Goal: Book appointment/travel/reservation

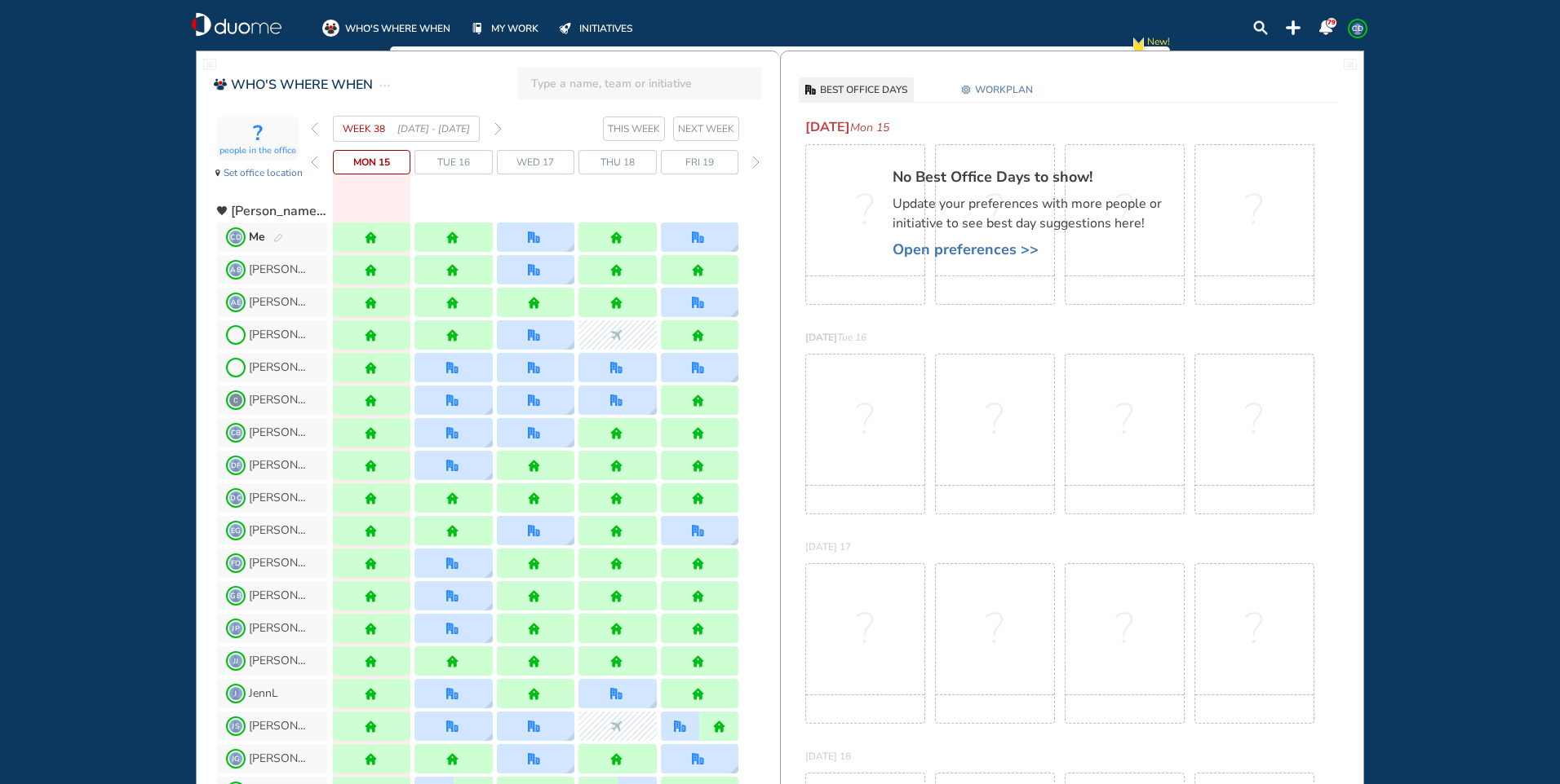
click at [498, 128] on img "forward week" at bounding box center [498, 128] width 8 height 13
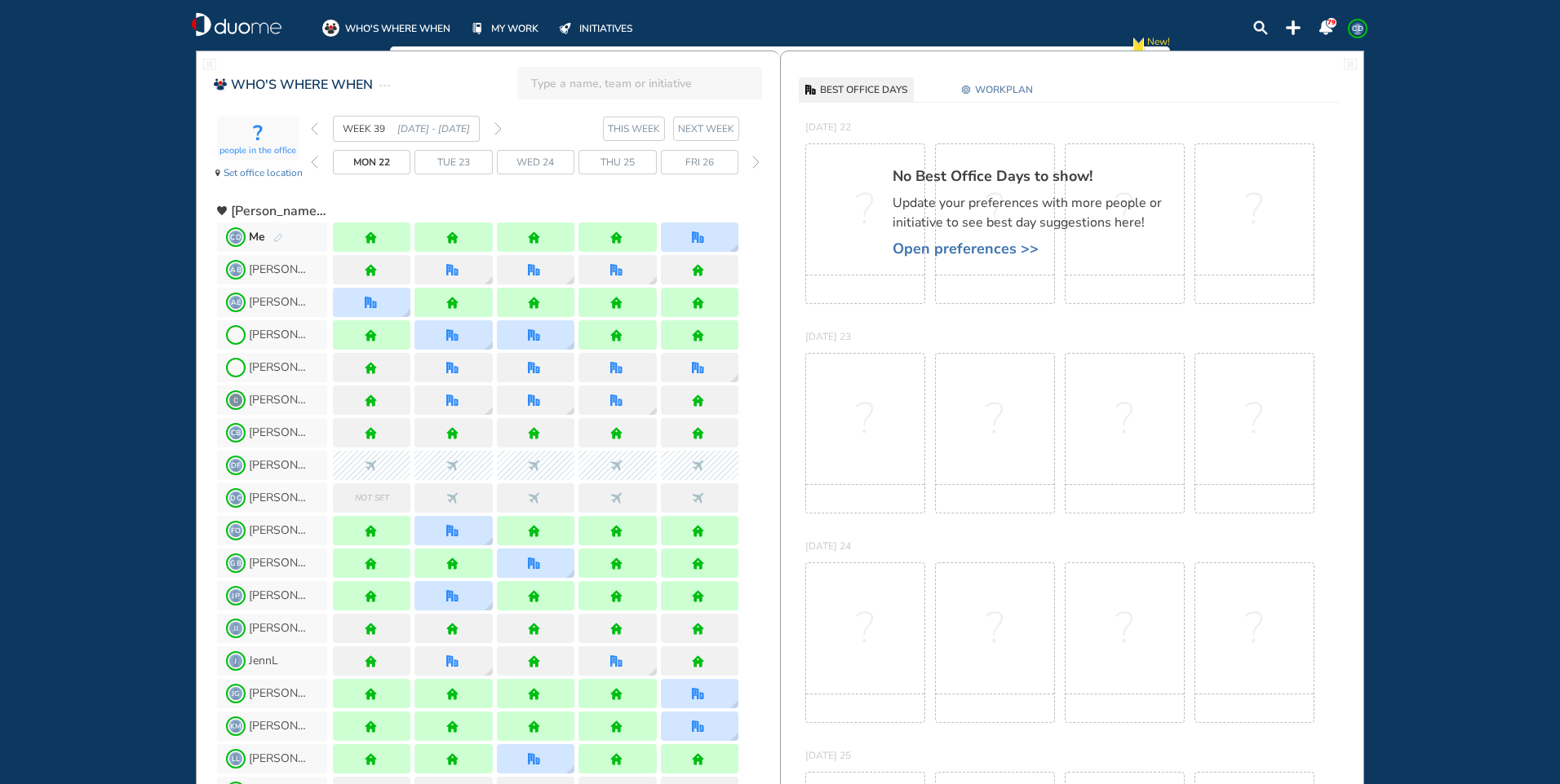
click at [277, 234] on img "pen-edit" at bounding box center [278, 238] width 10 height 11
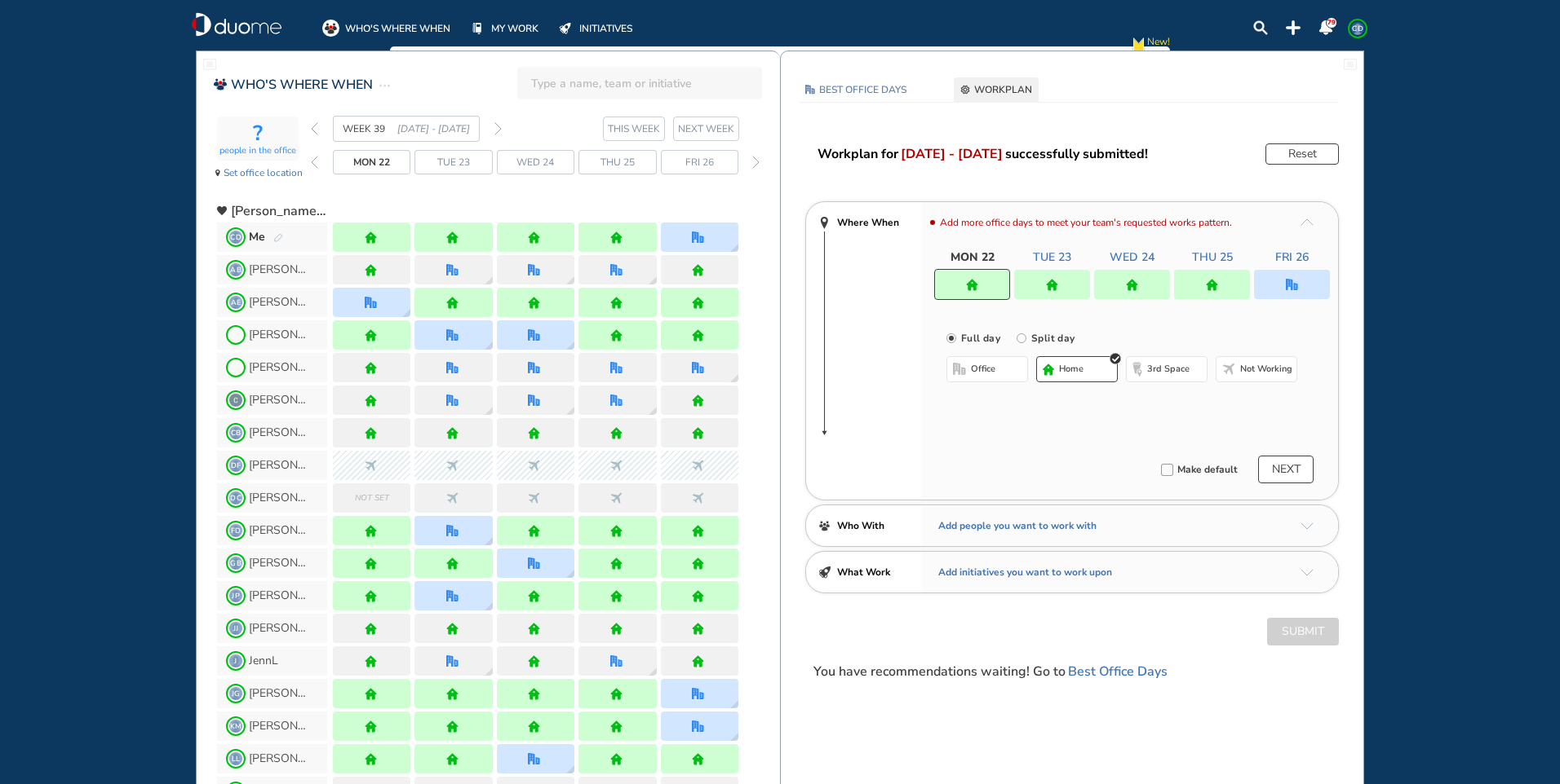
click at [1072, 281] on div at bounding box center [1052, 284] width 76 height 29
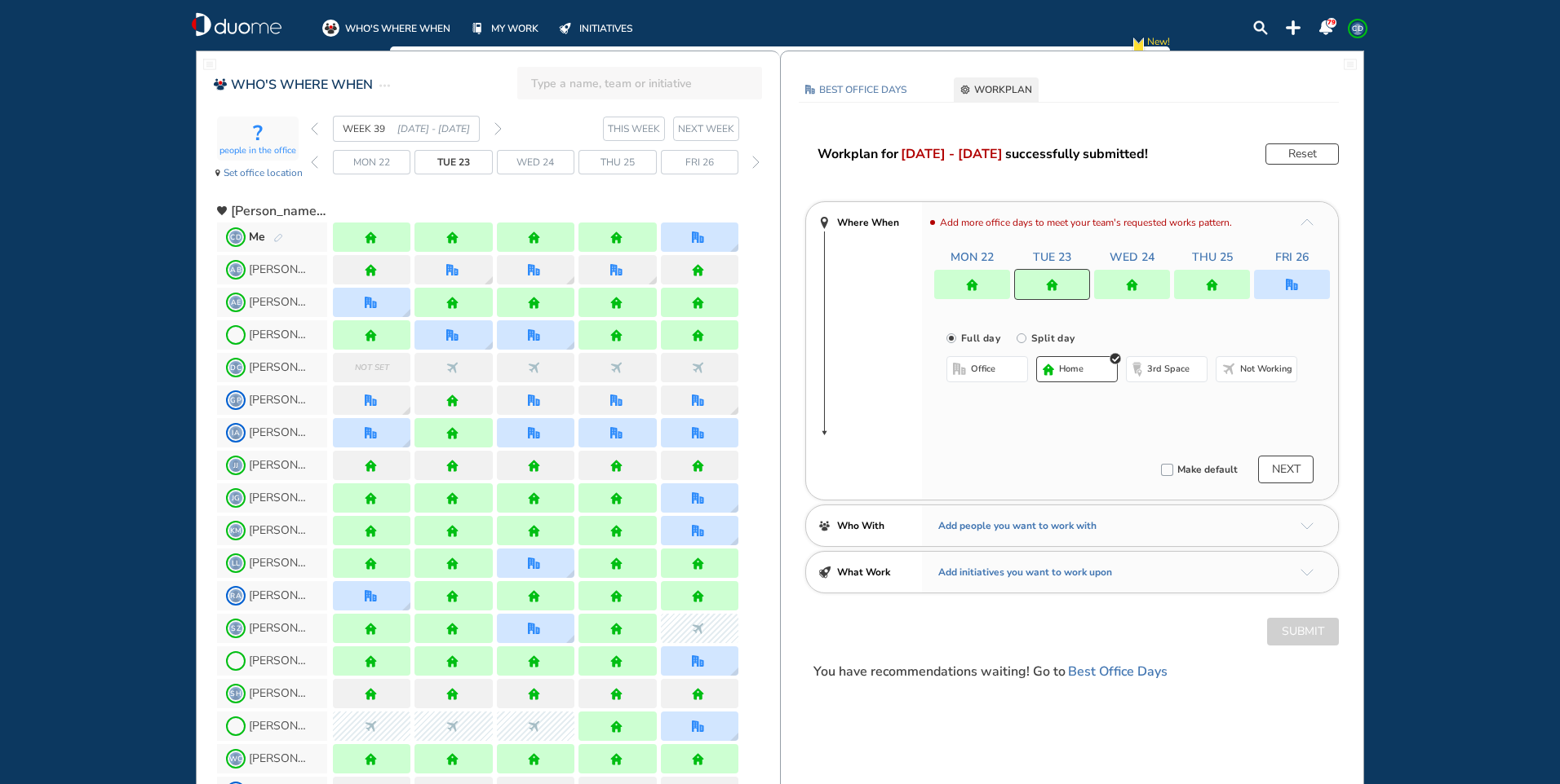
click at [978, 364] on span "office" at bounding box center [982, 369] width 24 height 13
click at [992, 406] on button "Select location" at bounding box center [989, 402] width 65 height 17
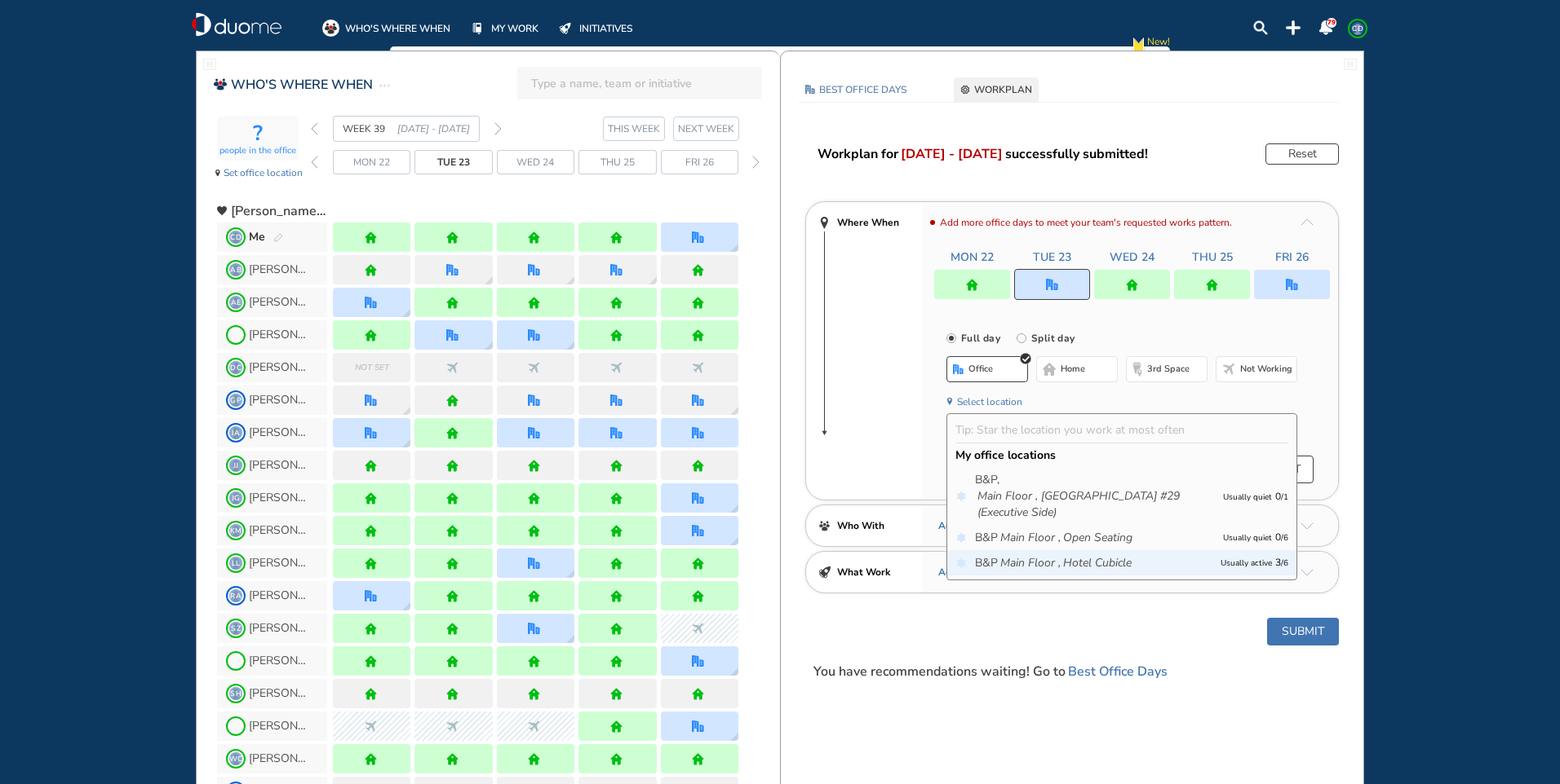
click at [1146, 565] on span "B&P Main Floor , Hotel Cubicle" at bounding box center [1094, 563] width 237 height 17
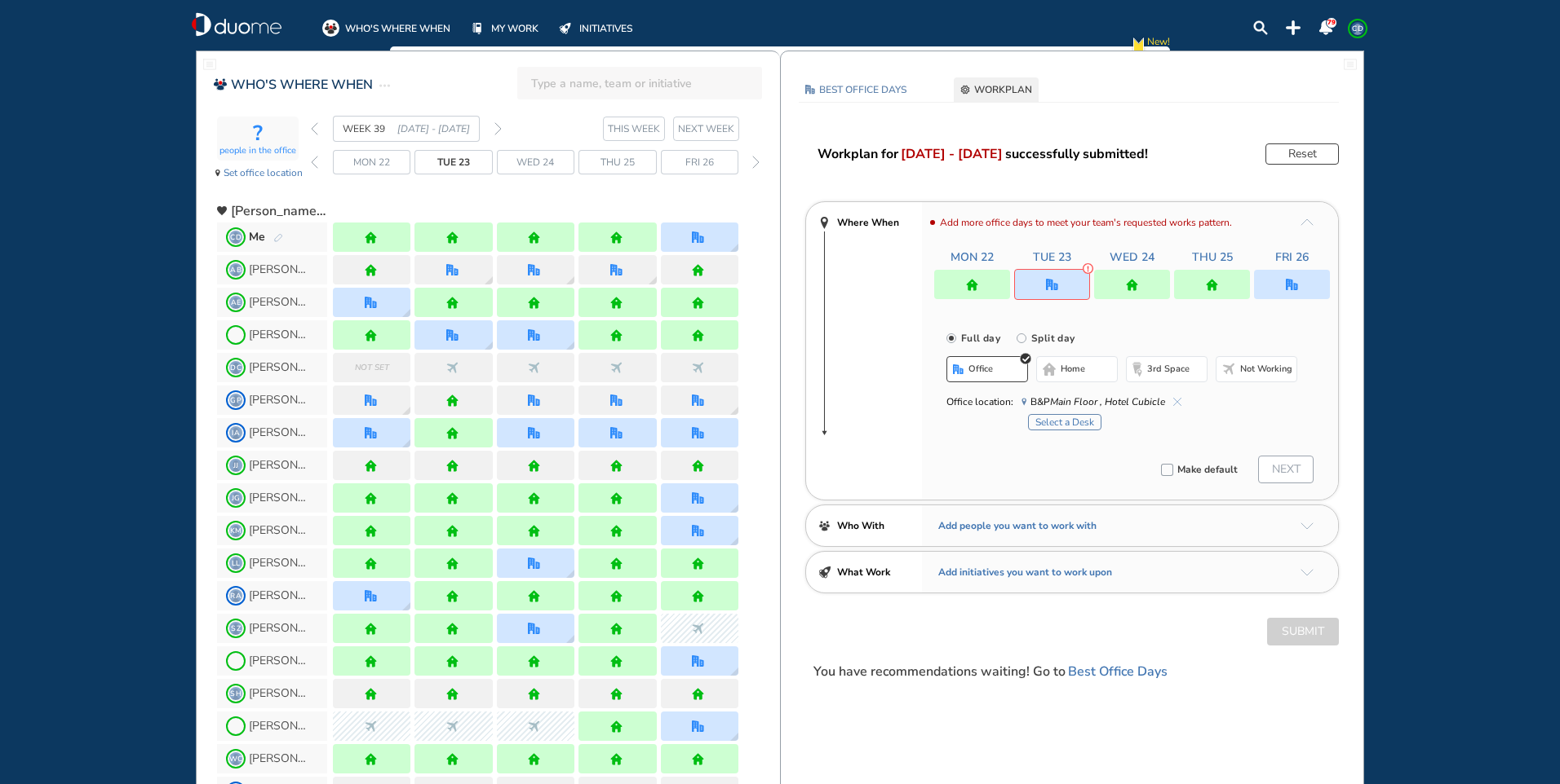
click at [1071, 425] on button "Select a Desk" at bounding box center [1064, 422] width 73 height 17
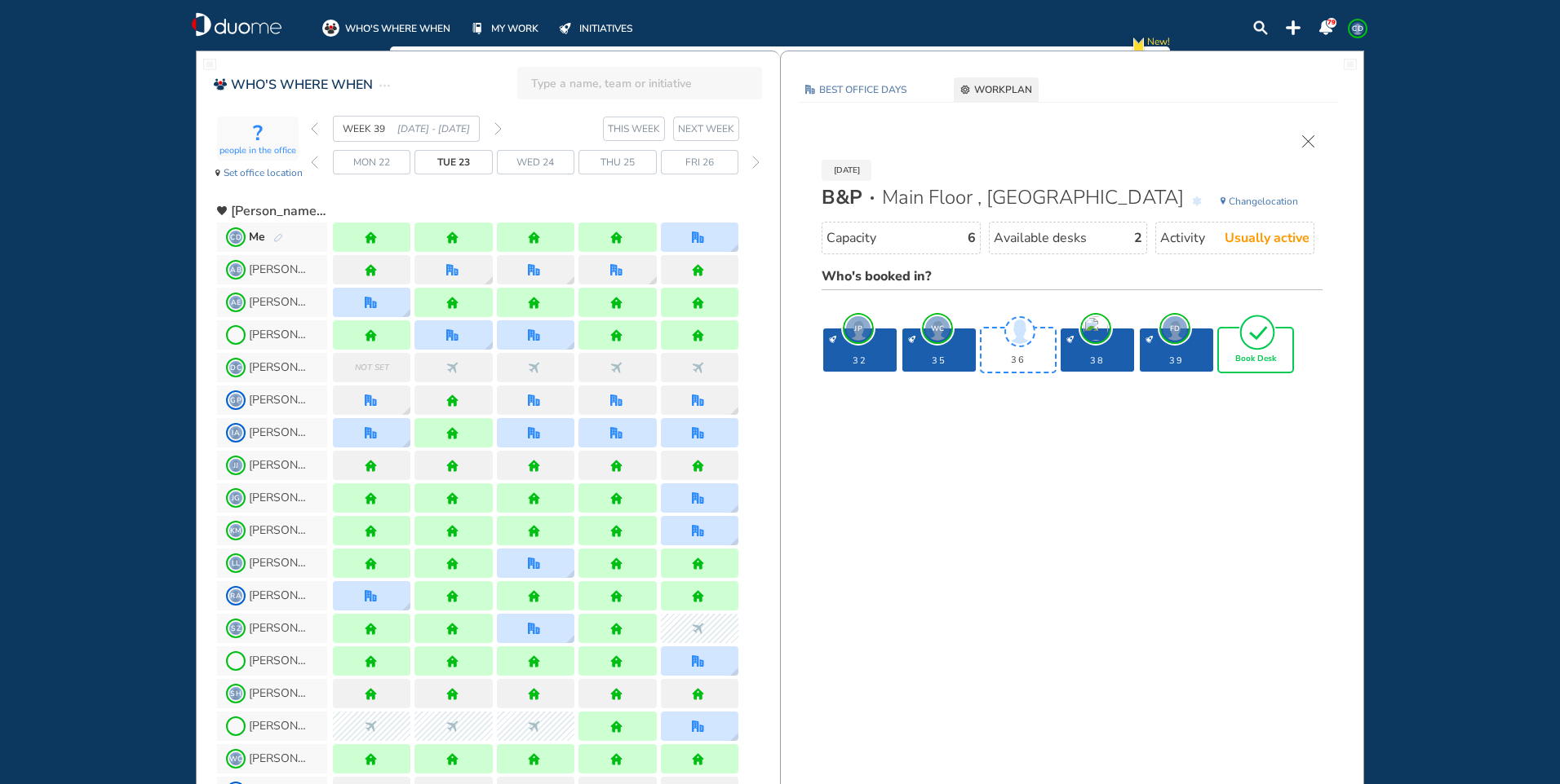
click at [1267, 345] on img "tick-rounded-outline" at bounding box center [1256, 332] width 38 height 38
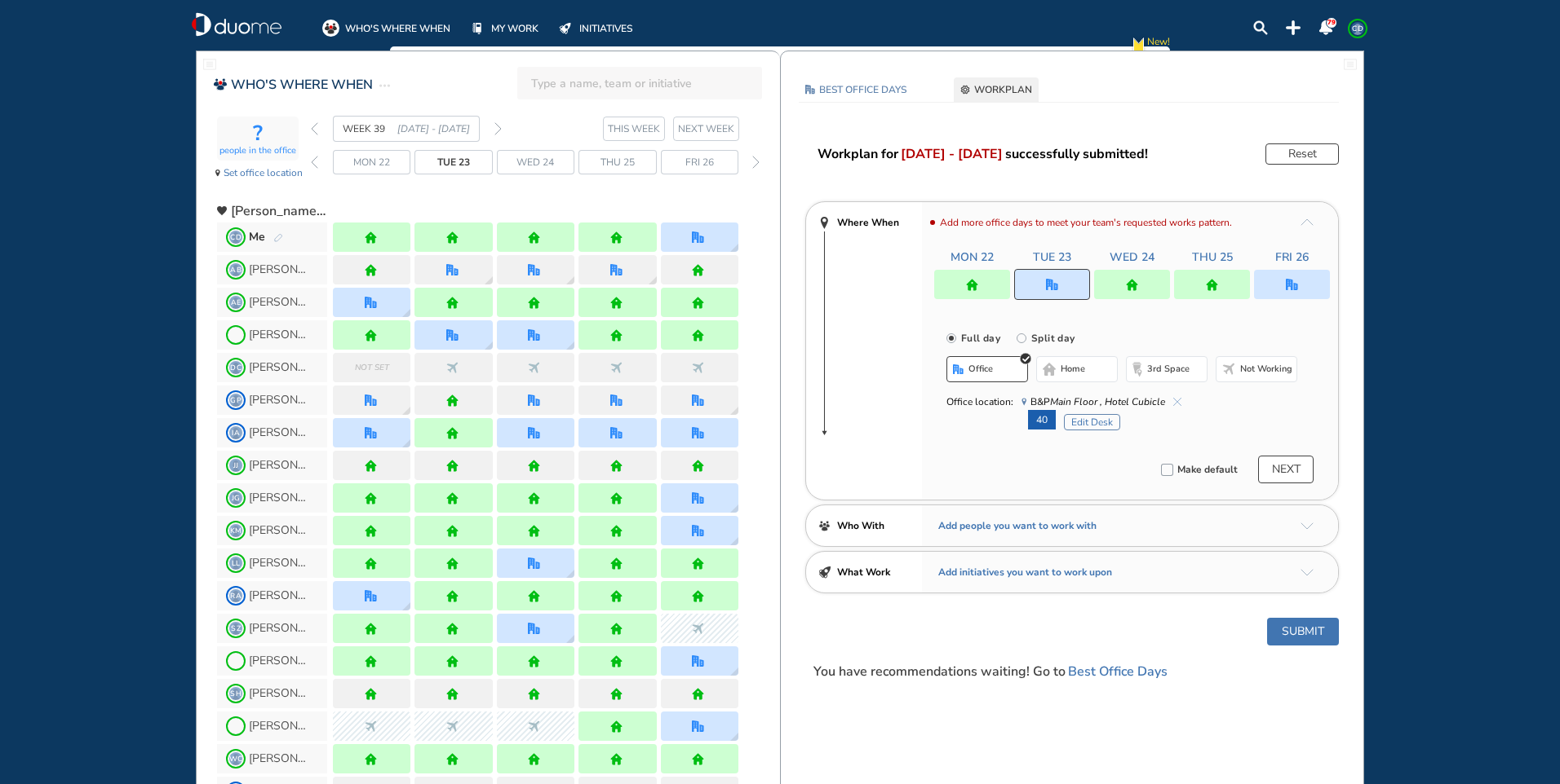
click at [1296, 623] on button "Submit" at bounding box center [1303, 631] width 72 height 27
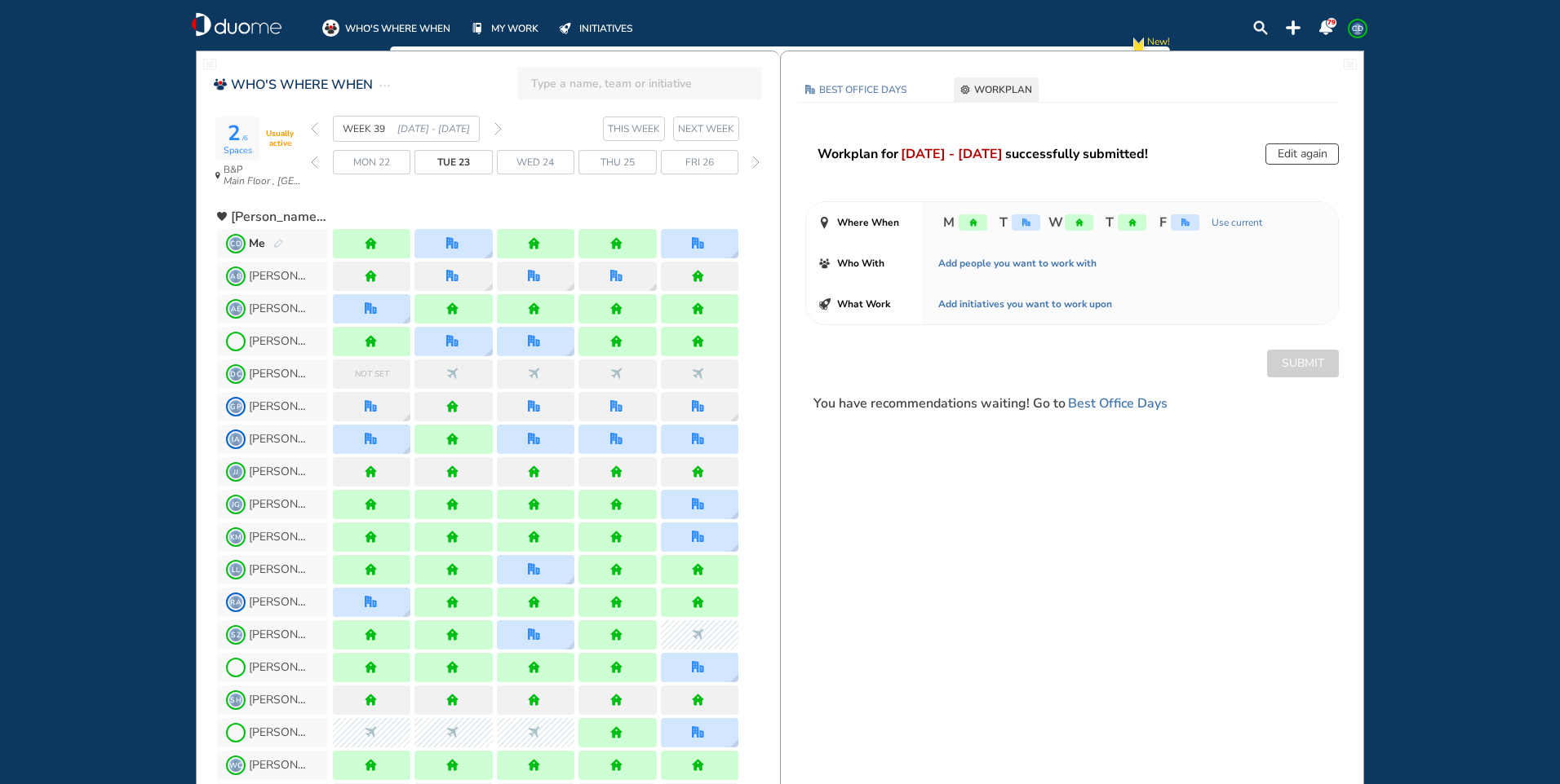
click at [497, 129] on img "forward week" at bounding box center [498, 128] width 8 height 13
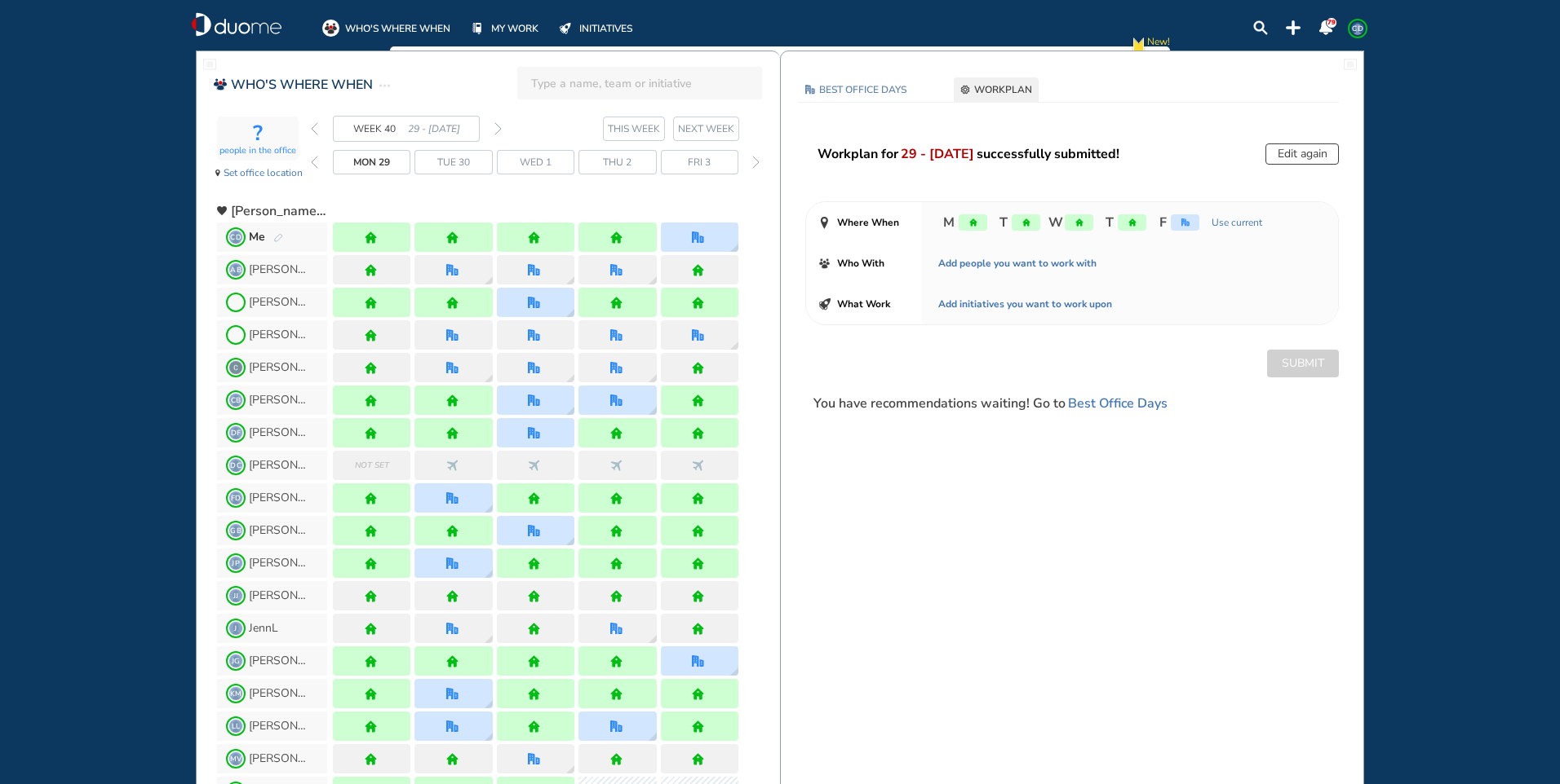
click at [504, 130] on section "WEEK 40 29 - [DATE] THIS WEEK NEXT WEEK" at bounding box center [545, 128] width 469 height 26
click at [499, 127] on img "forward week" at bounding box center [498, 128] width 8 height 13
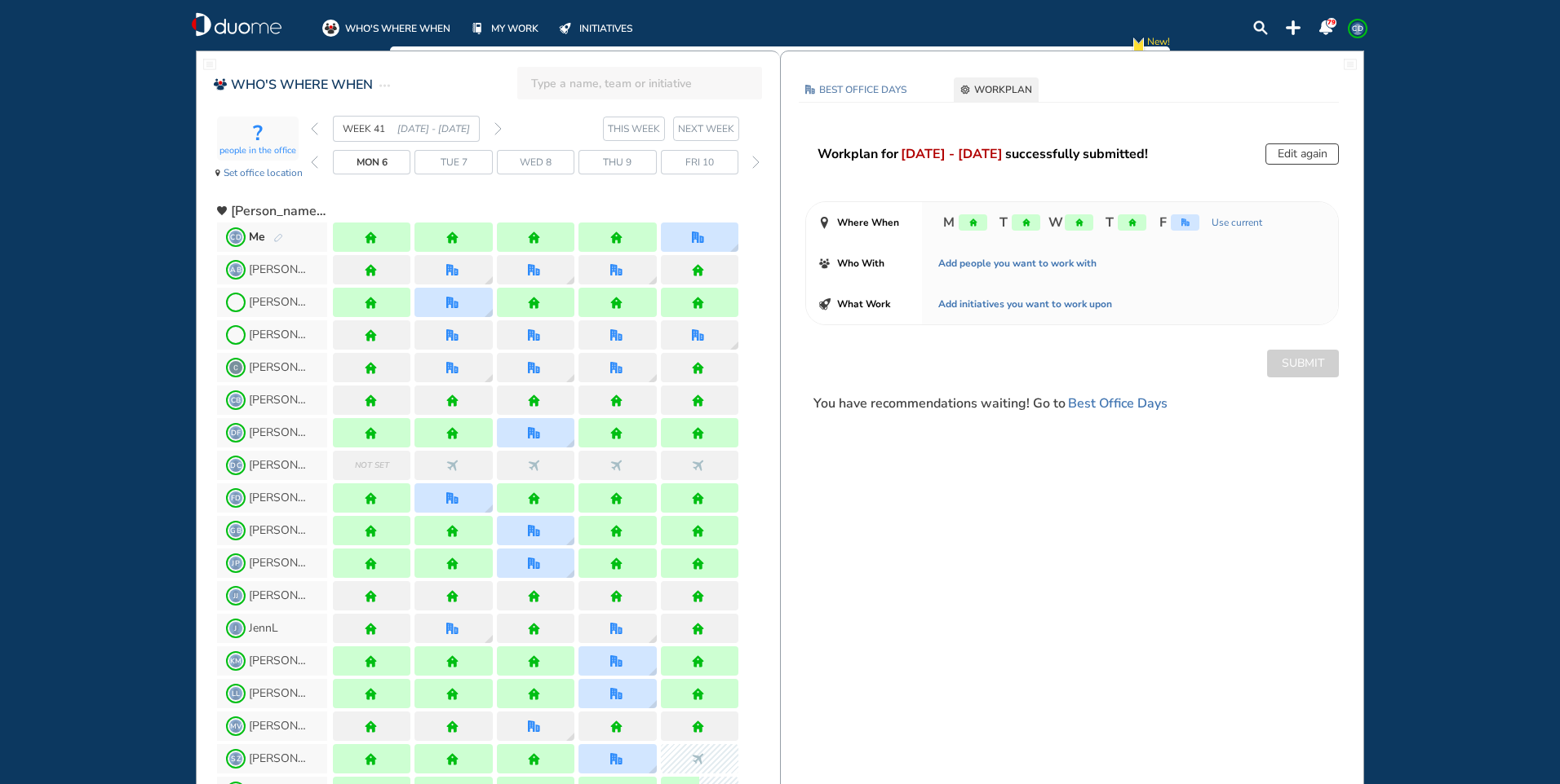
click at [499, 127] on img "forward week" at bounding box center [498, 128] width 8 height 13
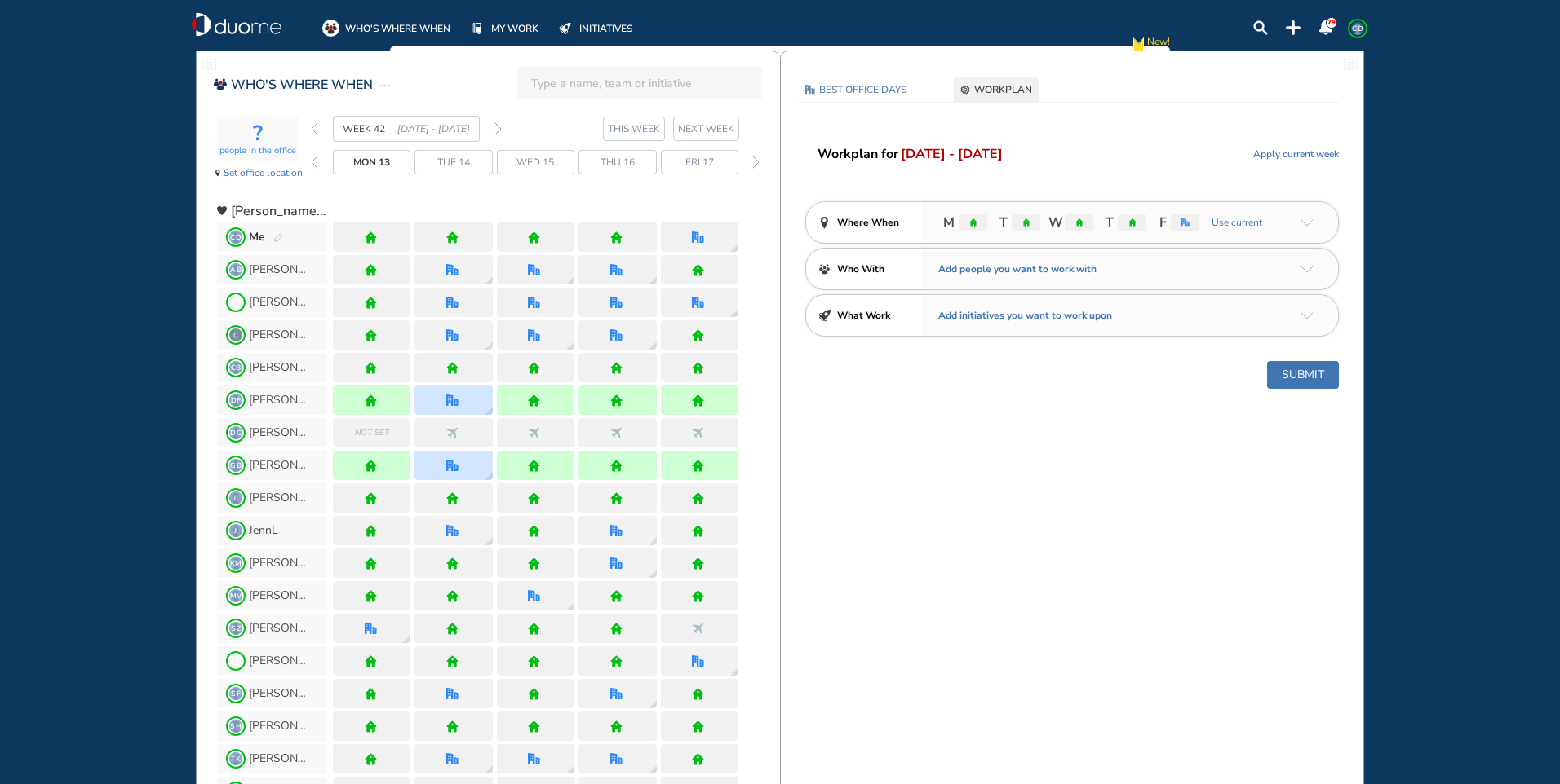
click at [499, 127] on img "forward week" at bounding box center [498, 128] width 8 height 13
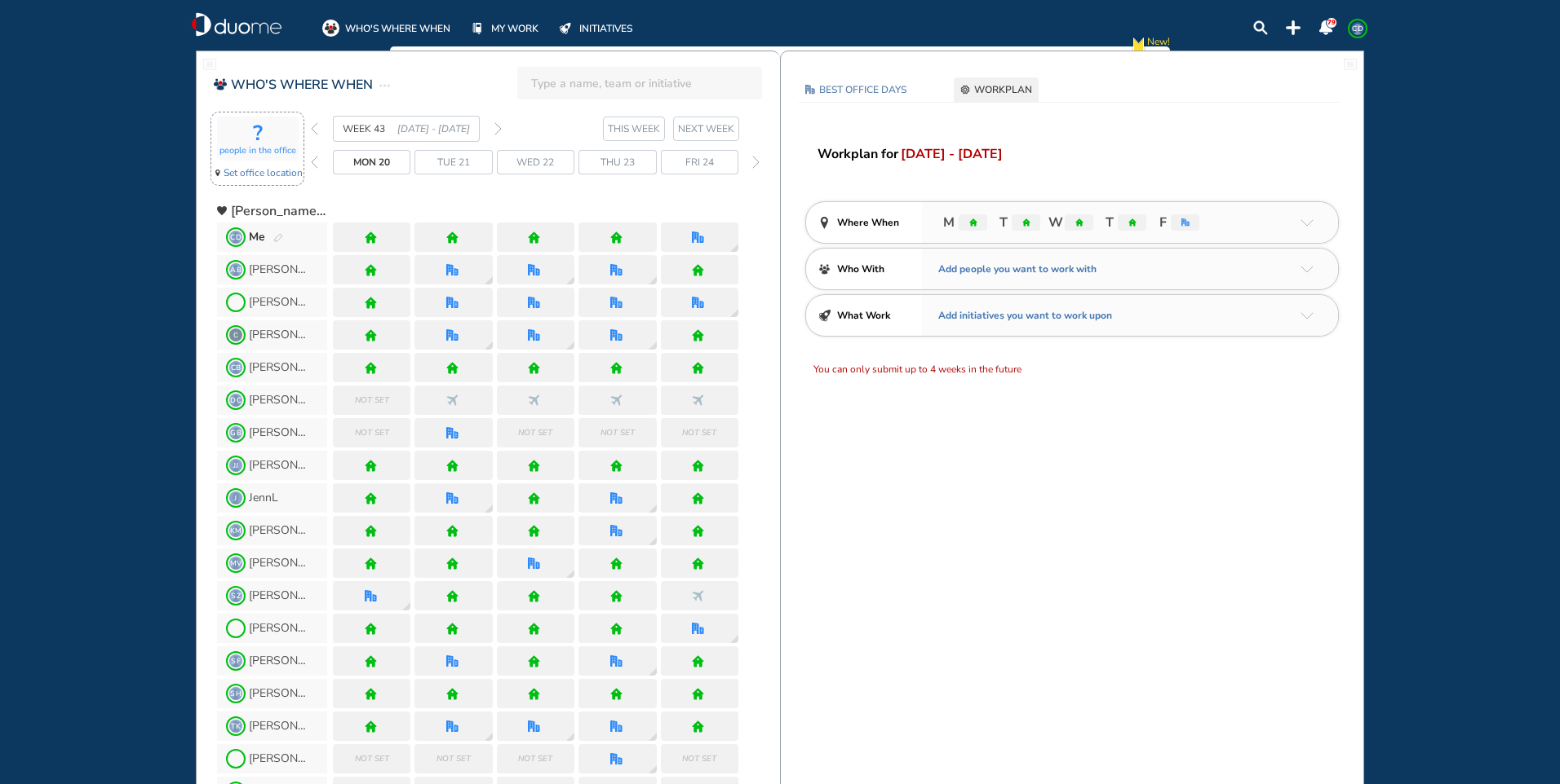
drag, startPoint x: 311, startPoint y: 128, endPoint x: 291, endPoint y: 157, distance: 35.2
click at [312, 128] on img "back week" at bounding box center [314, 128] width 8 height 13
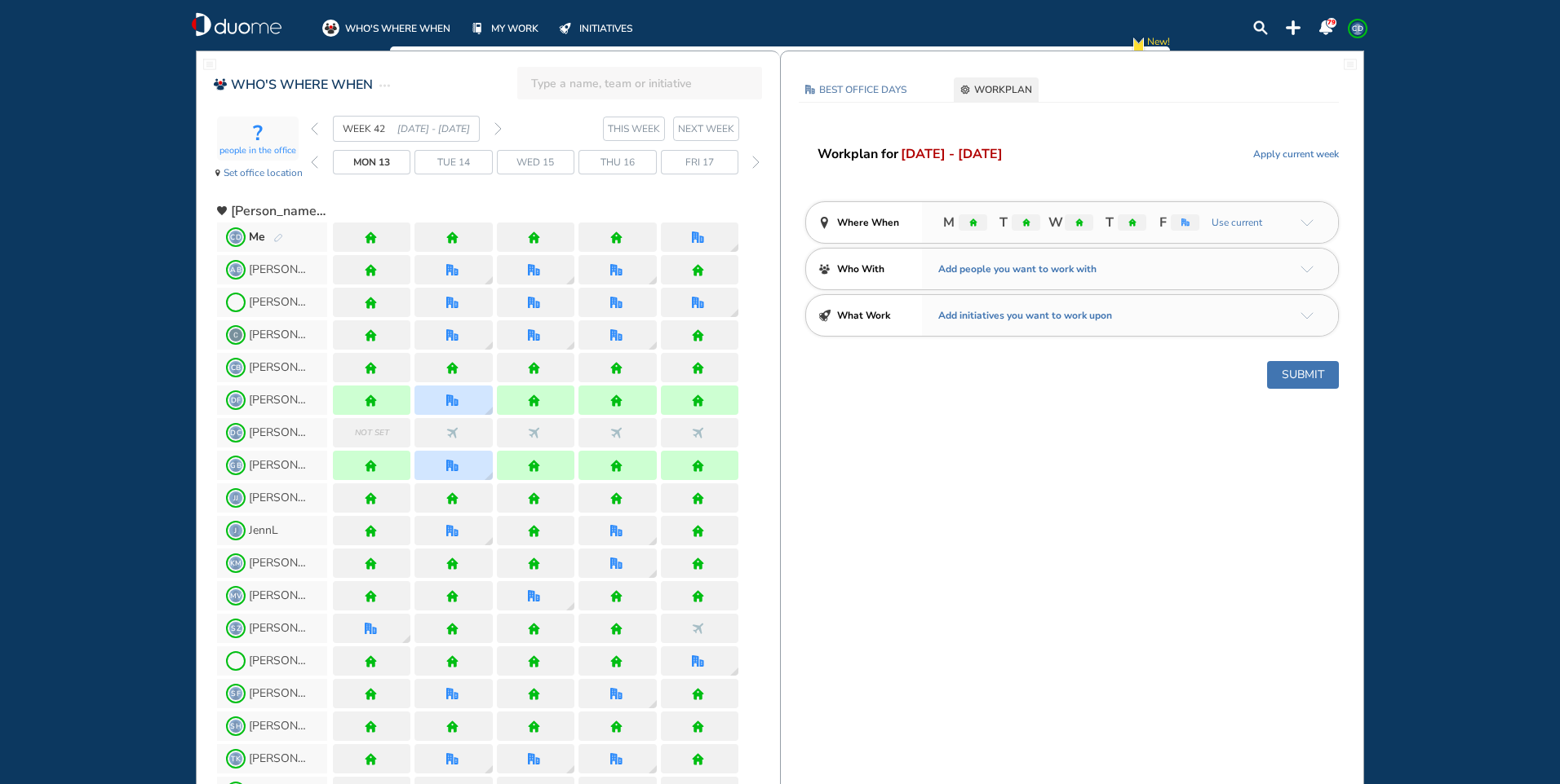
click at [358, 239] on div at bounding box center [372, 237] width 78 height 29
click at [276, 237] on img "pen-edit" at bounding box center [278, 238] width 10 height 11
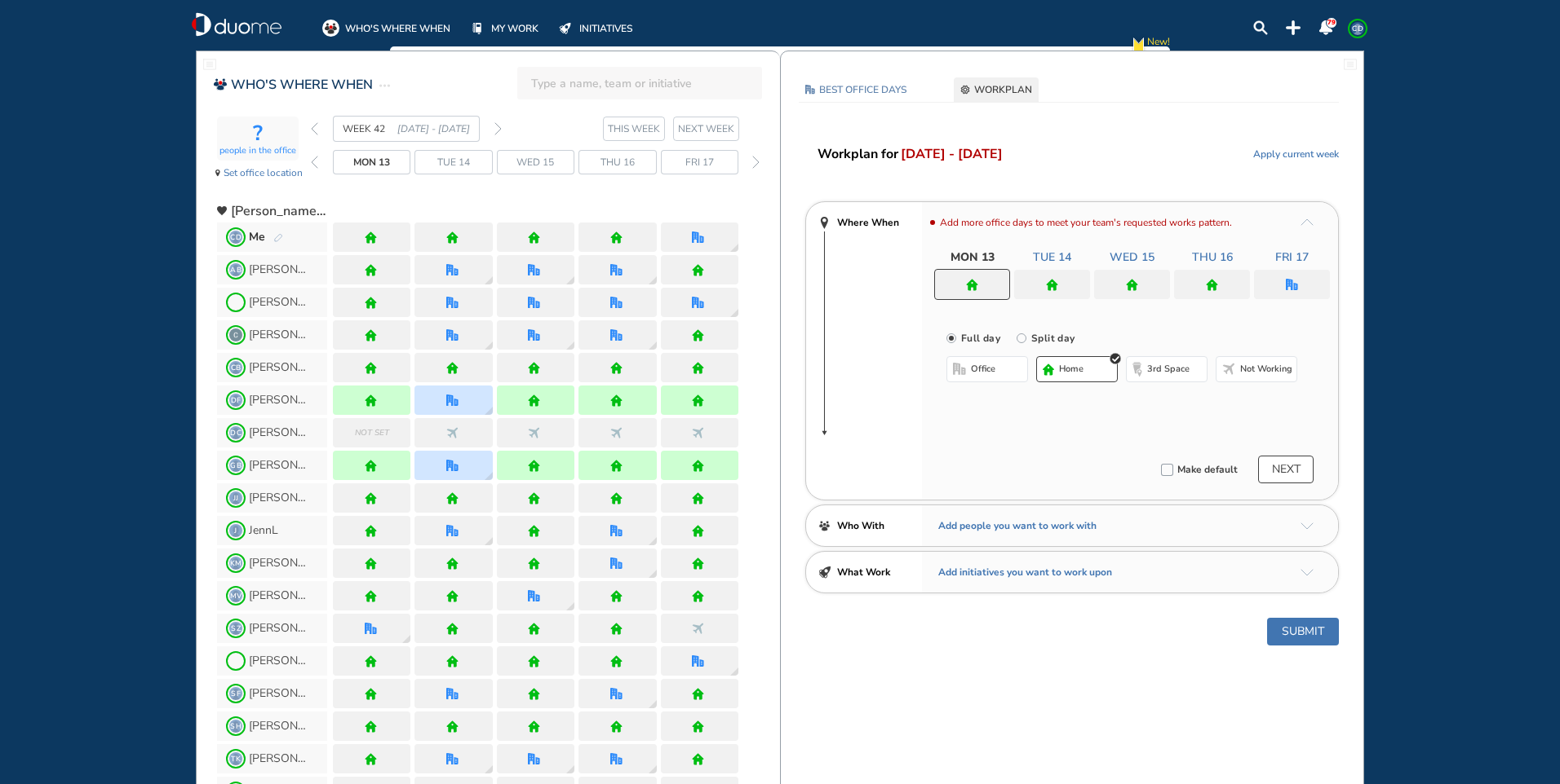
click at [1054, 374] on button "home" at bounding box center [1077, 369] width 82 height 26
click at [1061, 289] on div at bounding box center [1052, 284] width 76 height 29
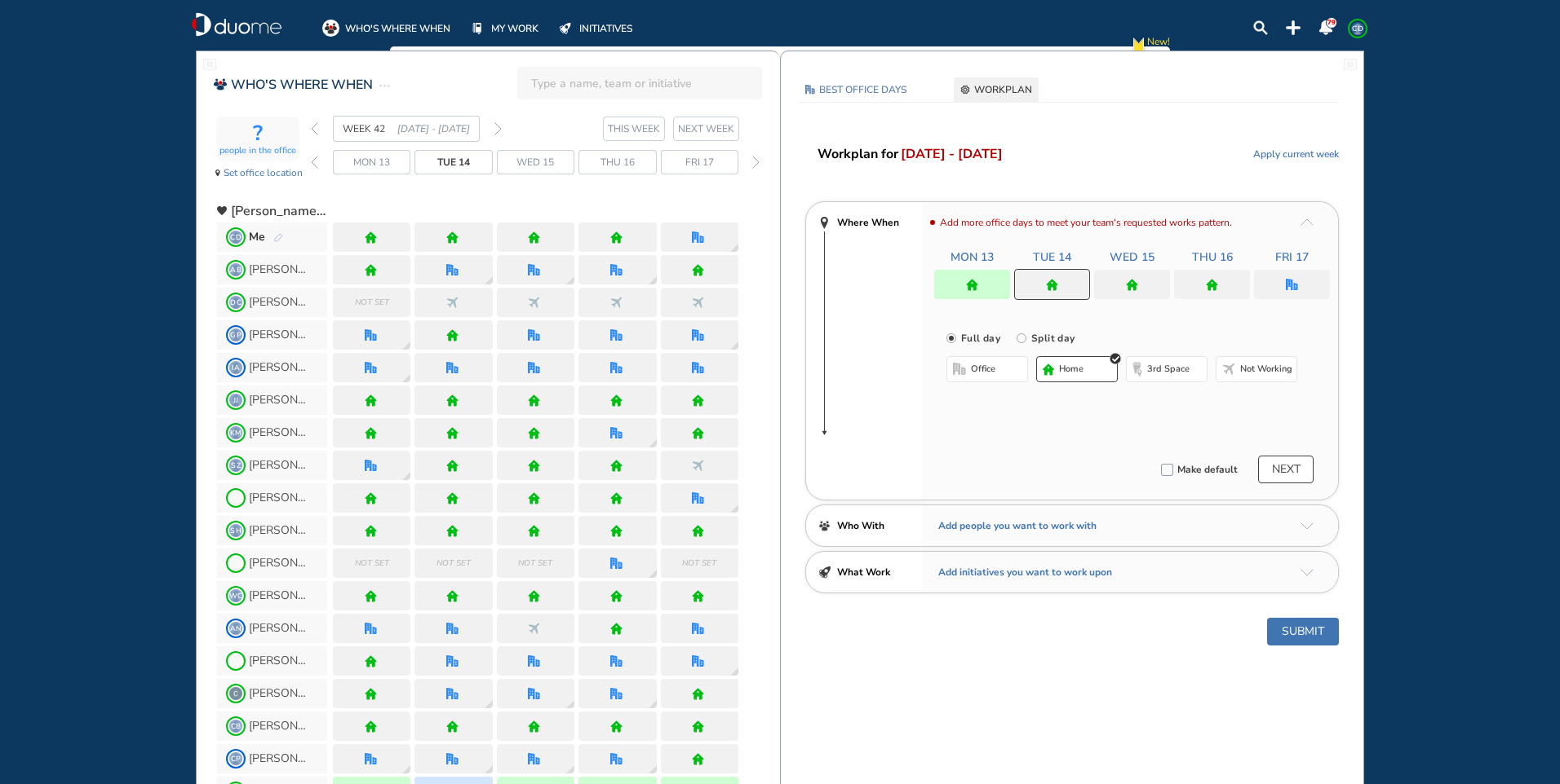
click at [1064, 374] on span "home" at bounding box center [1070, 369] width 24 height 13
click at [1142, 285] on div at bounding box center [1132, 284] width 76 height 29
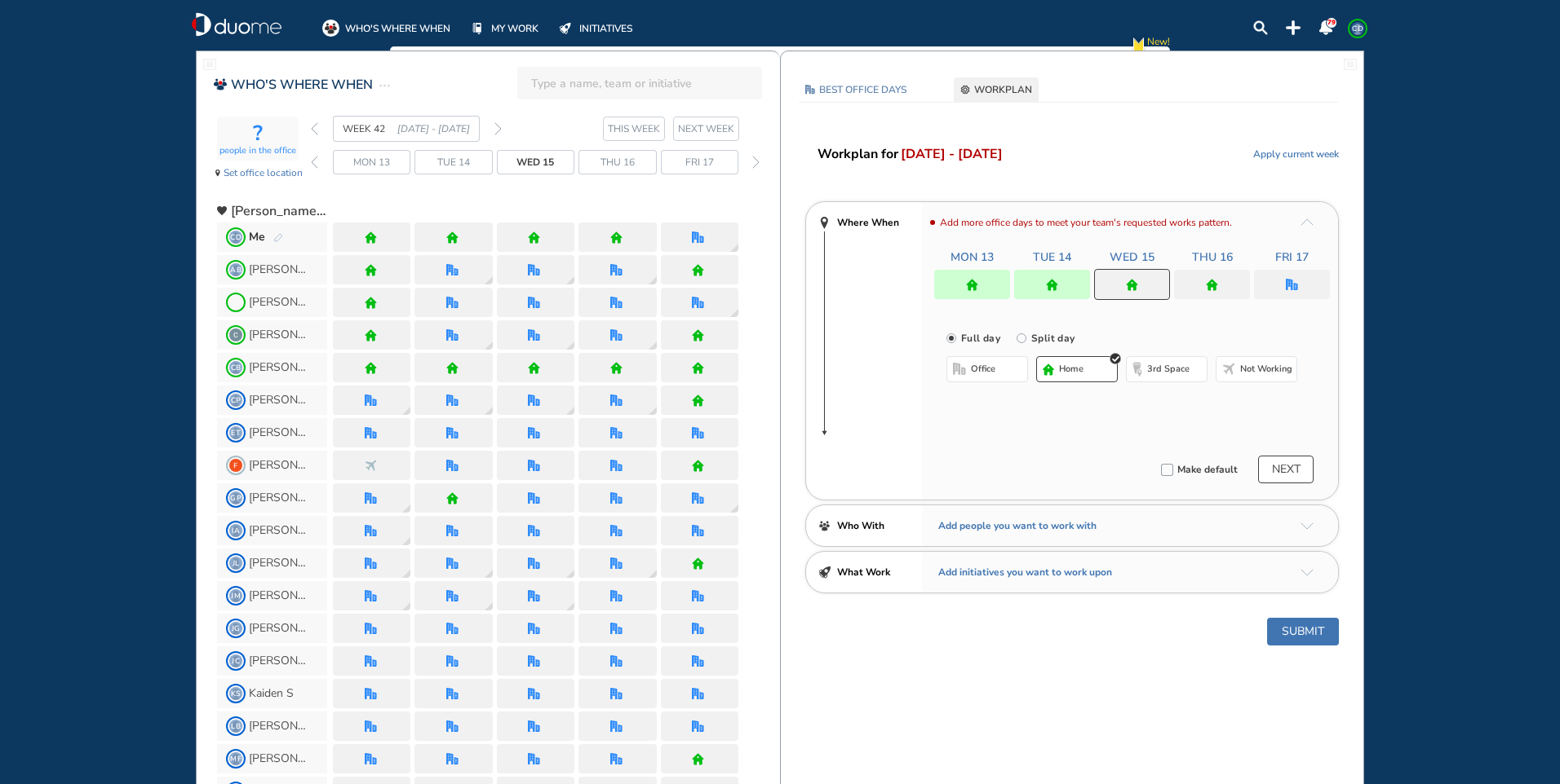
click at [995, 375] on span "office" at bounding box center [982, 369] width 24 height 13
click at [986, 399] on button "Select location" at bounding box center [989, 402] width 65 height 17
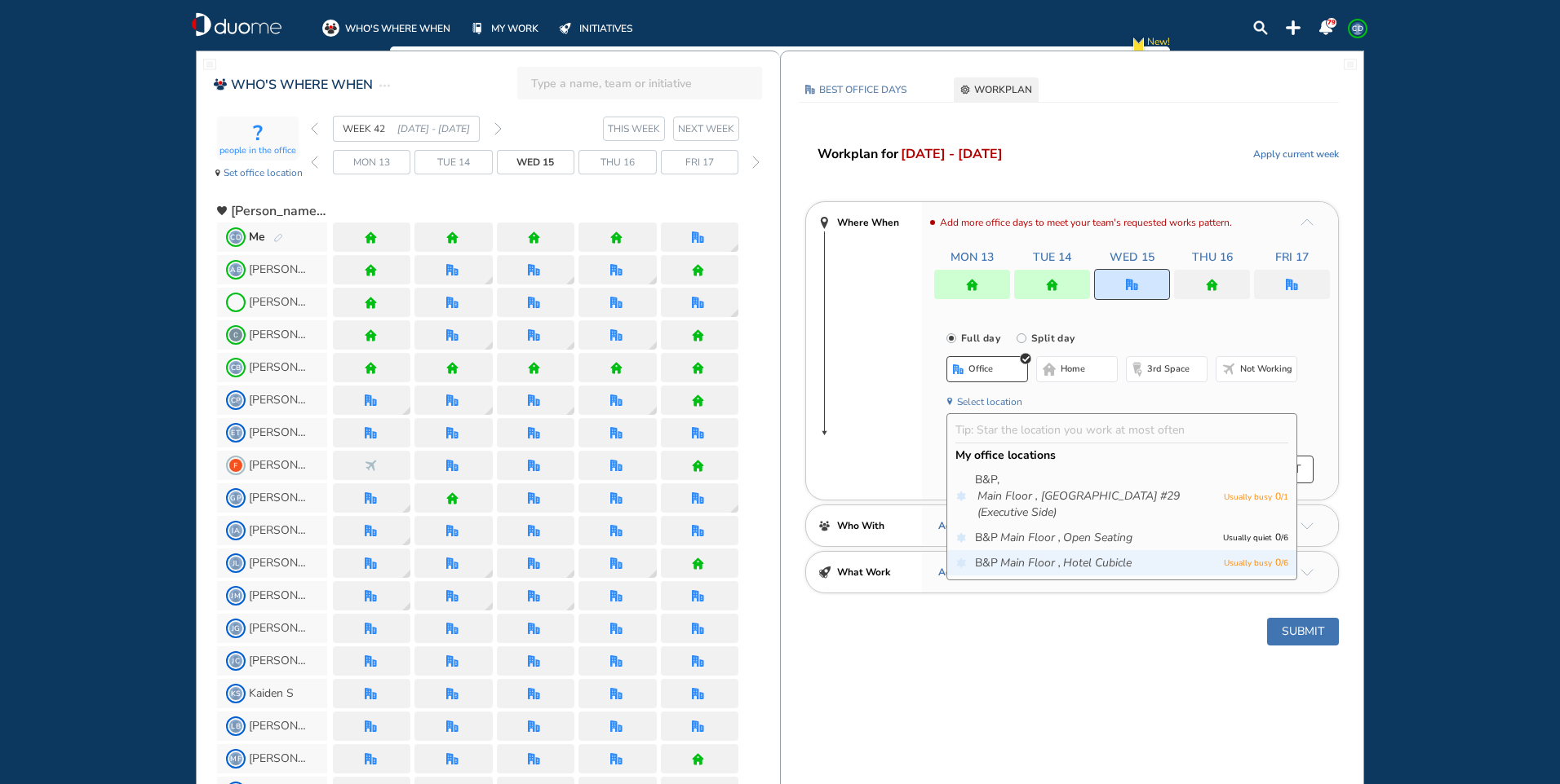
click at [1036, 559] on icon "Main Floor ," at bounding box center [1031, 563] width 60 height 17
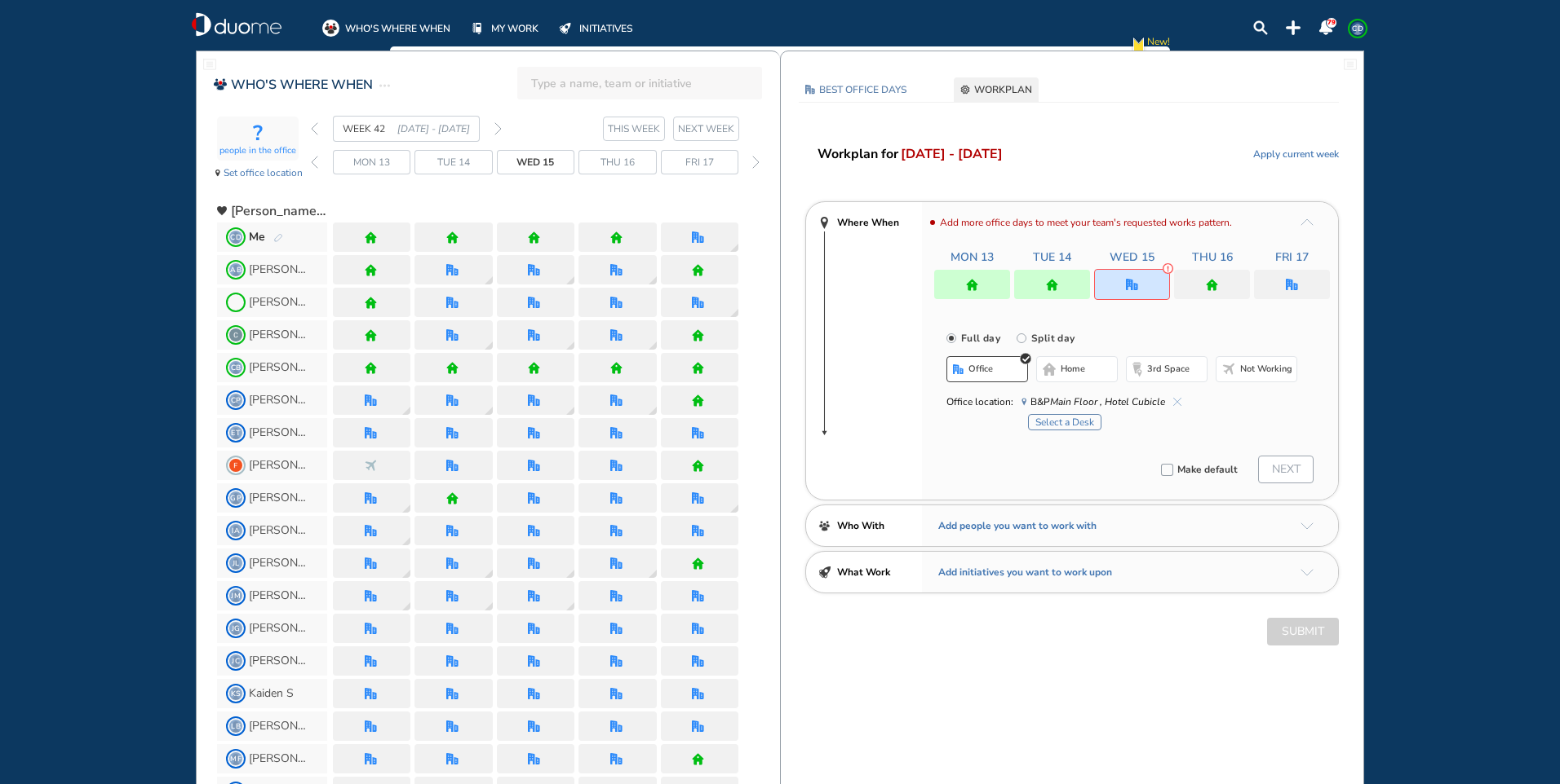
click at [1062, 425] on button "Select a Desk" at bounding box center [1064, 422] width 73 height 17
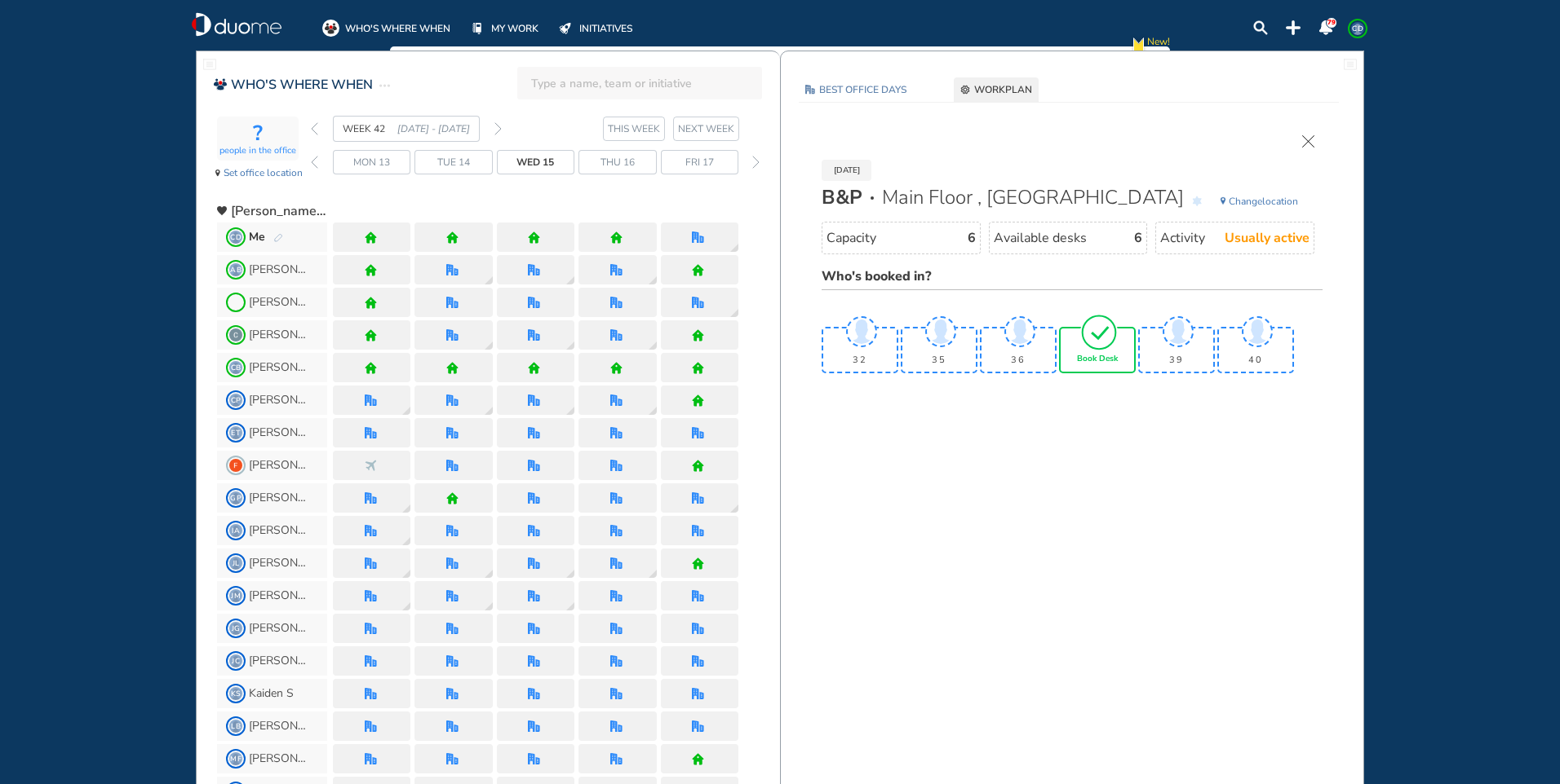
click at [1098, 362] on span "Book Desk" at bounding box center [1097, 360] width 41 height 10
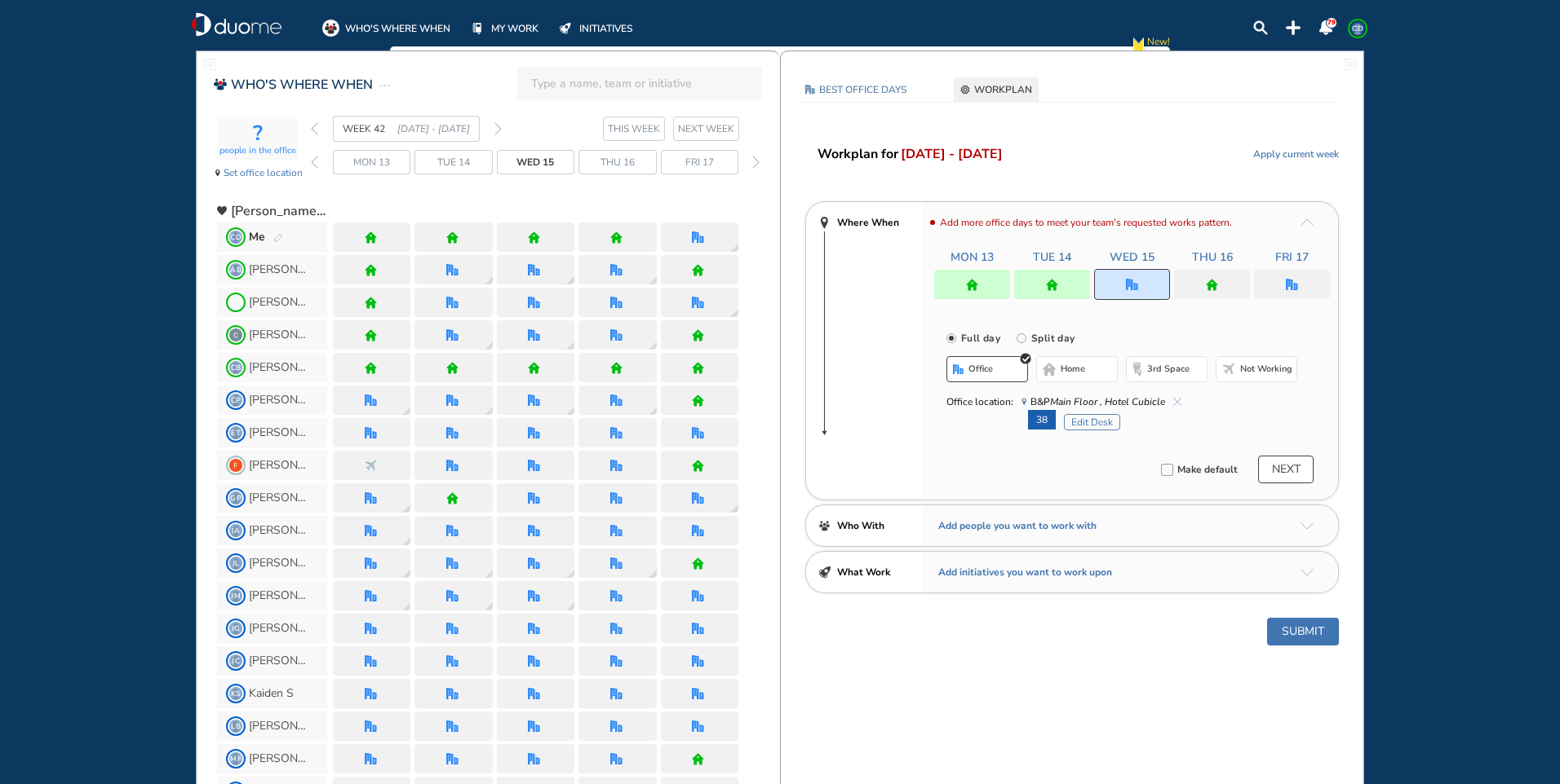
click at [1235, 280] on div at bounding box center [1212, 284] width 76 height 29
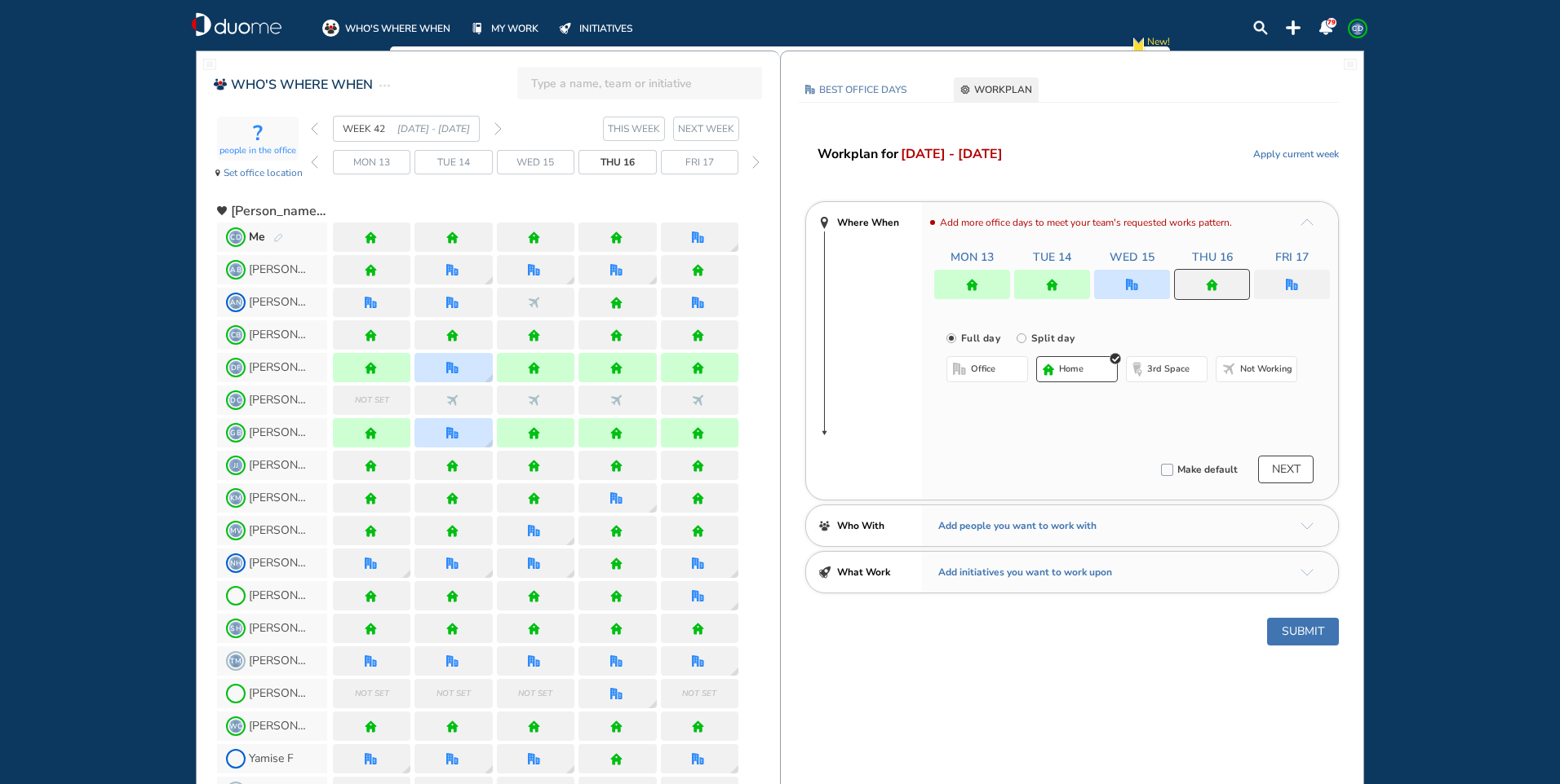
click at [1059, 366] on span "home" at bounding box center [1070, 369] width 24 height 13
click at [1303, 275] on div at bounding box center [1291, 284] width 76 height 29
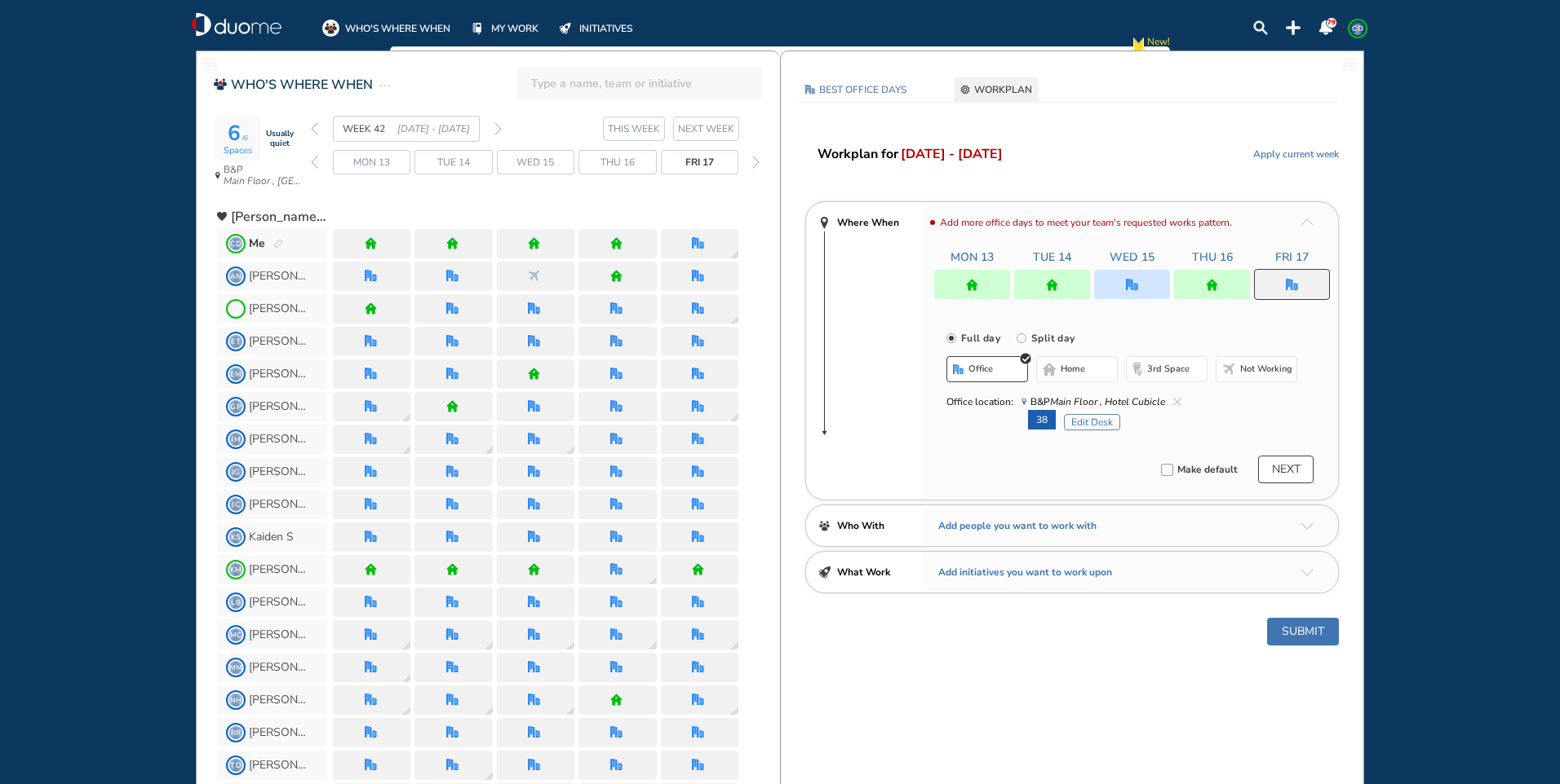
click at [1178, 401] on img "cross-thin-blue" at bounding box center [1177, 402] width 8 height 8
click at [1173, 396] on span "B&P Main Floor , Hotel Cubicle" at bounding box center [1101, 402] width 160 height 17
click at [1178, 401] on img "cross-thin-blue" at bounding box center [1177, 402] width 8 height 8
click at [1178, 400] on img "cross-thin-blue" at bounding box center [1177, 402] width 8 height 8
click at [1176, 394] on span "B&P Main Floor , Hotel Cubicle" at bounding box center [1101, 402] width 160 height 17
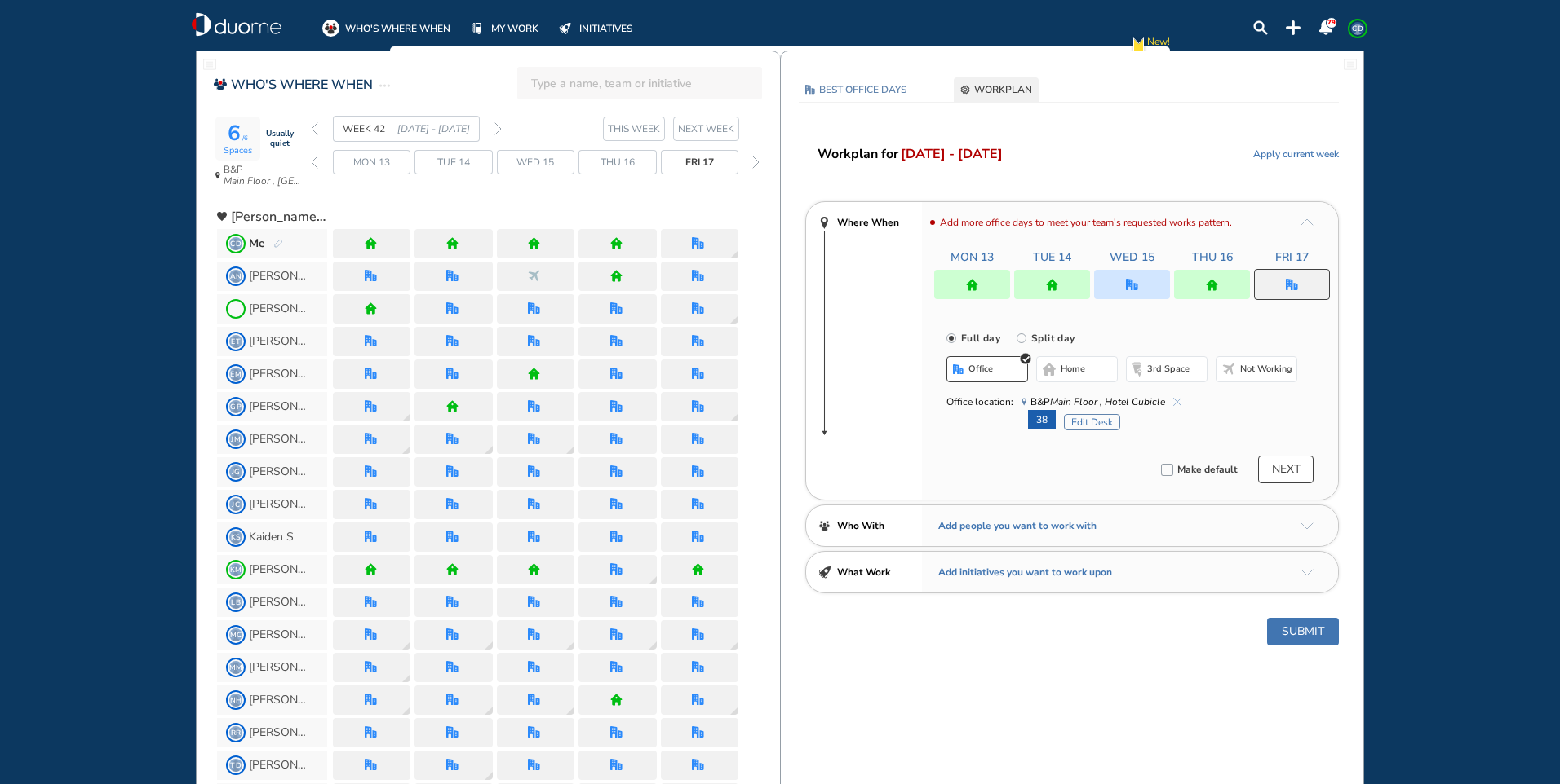
click at [1171, 400] on span "B&P Main Floor , Hotel Cubicle" at bounding box center [1101, 402] width 160 height 17
click at [1087, 377] on button "home" at bounding box center [1077, 369] width 82 height 26
click at [984, 375] on span "office" at bounding box center [982, 369] width 24 height 13
click at [1071, 368] on span "home" at bounding box center [1072, 369] width 24 height 13
click at [988, 364] on span "office" at bounding box center [982, 369] width 24 height 13
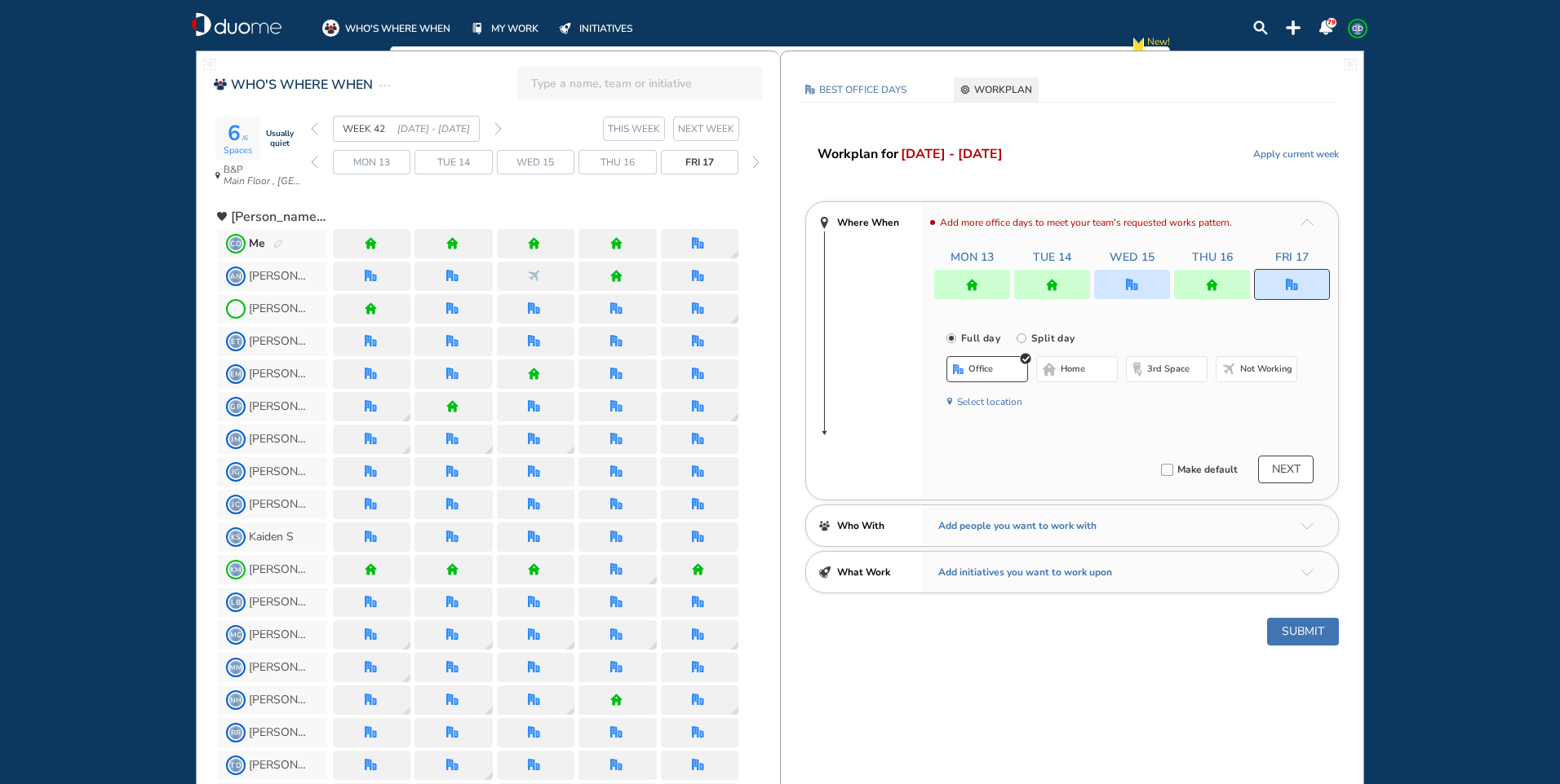
click at [996, 397] on button "Select location" at bounding box center [989, 402] width 65 height 17
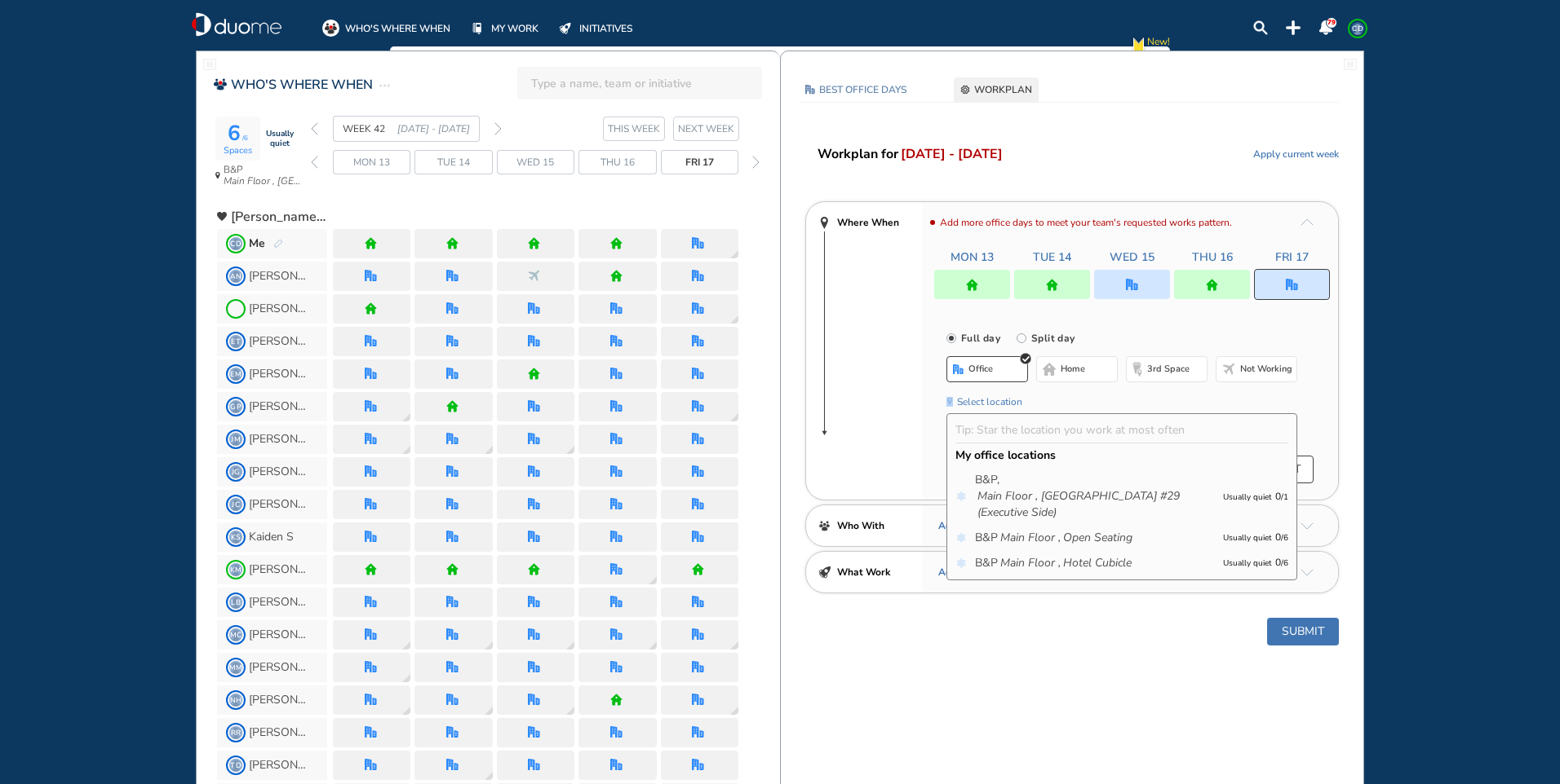
drag, startPoint x: 1157, startPoint y: 339, endPoint x: 1149, endPoint y: 351, distance: 14.4
click at [1150, 351] on div "Full day [GEOGRAPHIC_DATA] day office home 3rd space Not working Select locatio…" at bounding box center [1129, 368] width 416 height 116
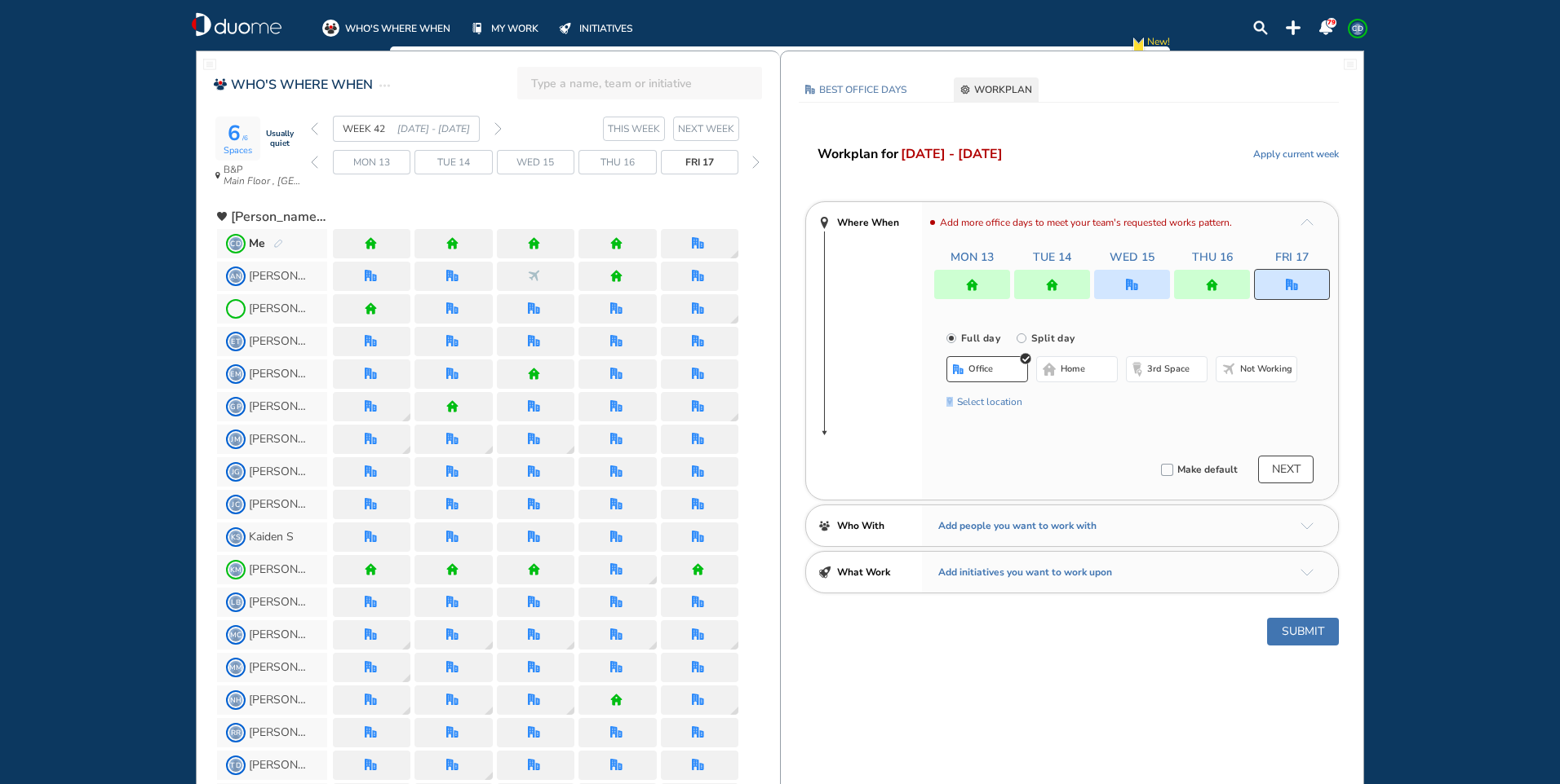
drag, startPoint x: 1149, startPoint y: 351, endPoint x: 1086, endPoint y: 371, distance: 66.1
click at [1086, 371] on button "home" at bounding box center [1077, 369] width 82 height 26
click at [1290, 626] on button "Submit" at bounding box center [1303, 631] width 72 height 27
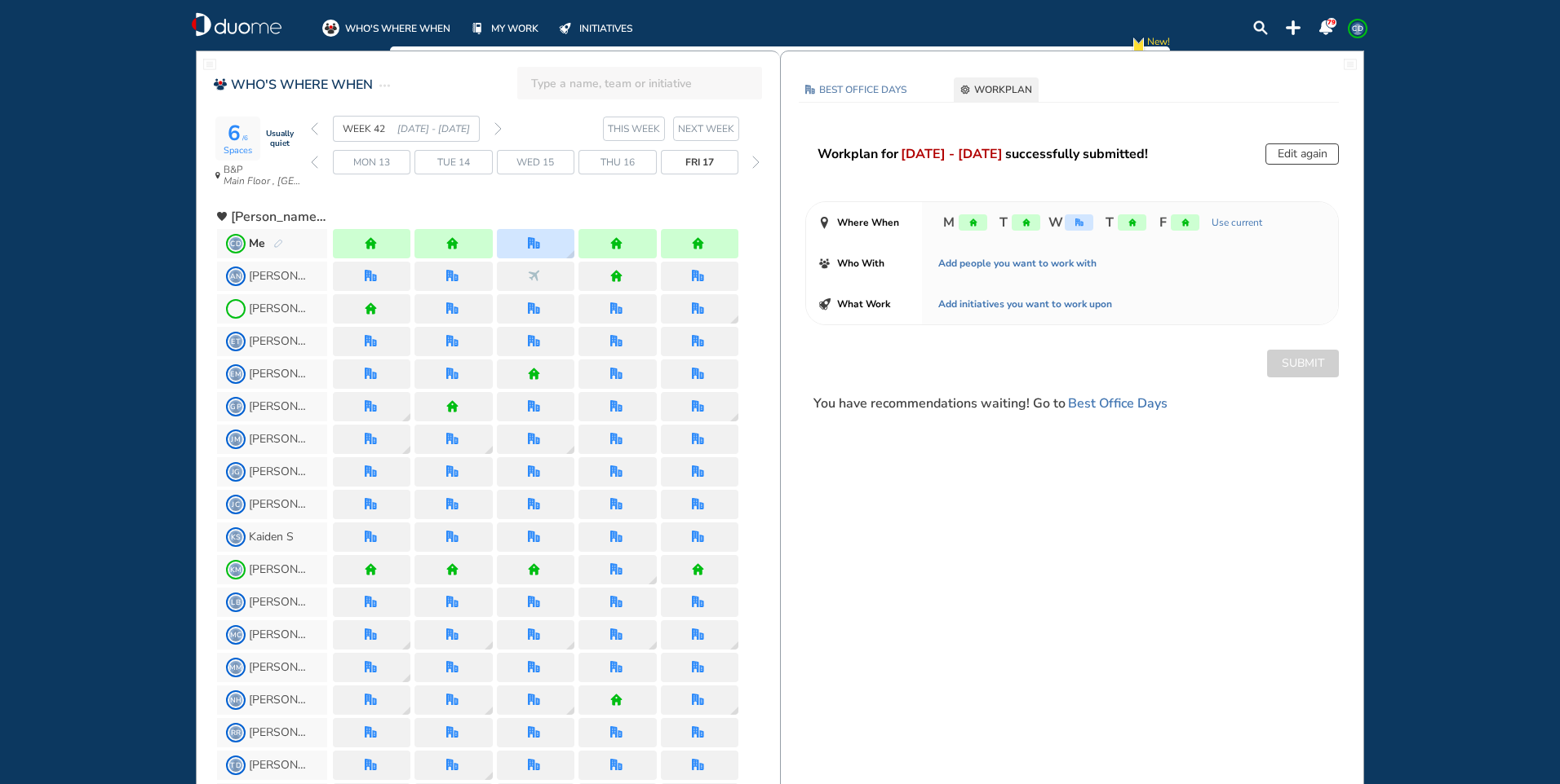
scroll to position [82, 0]
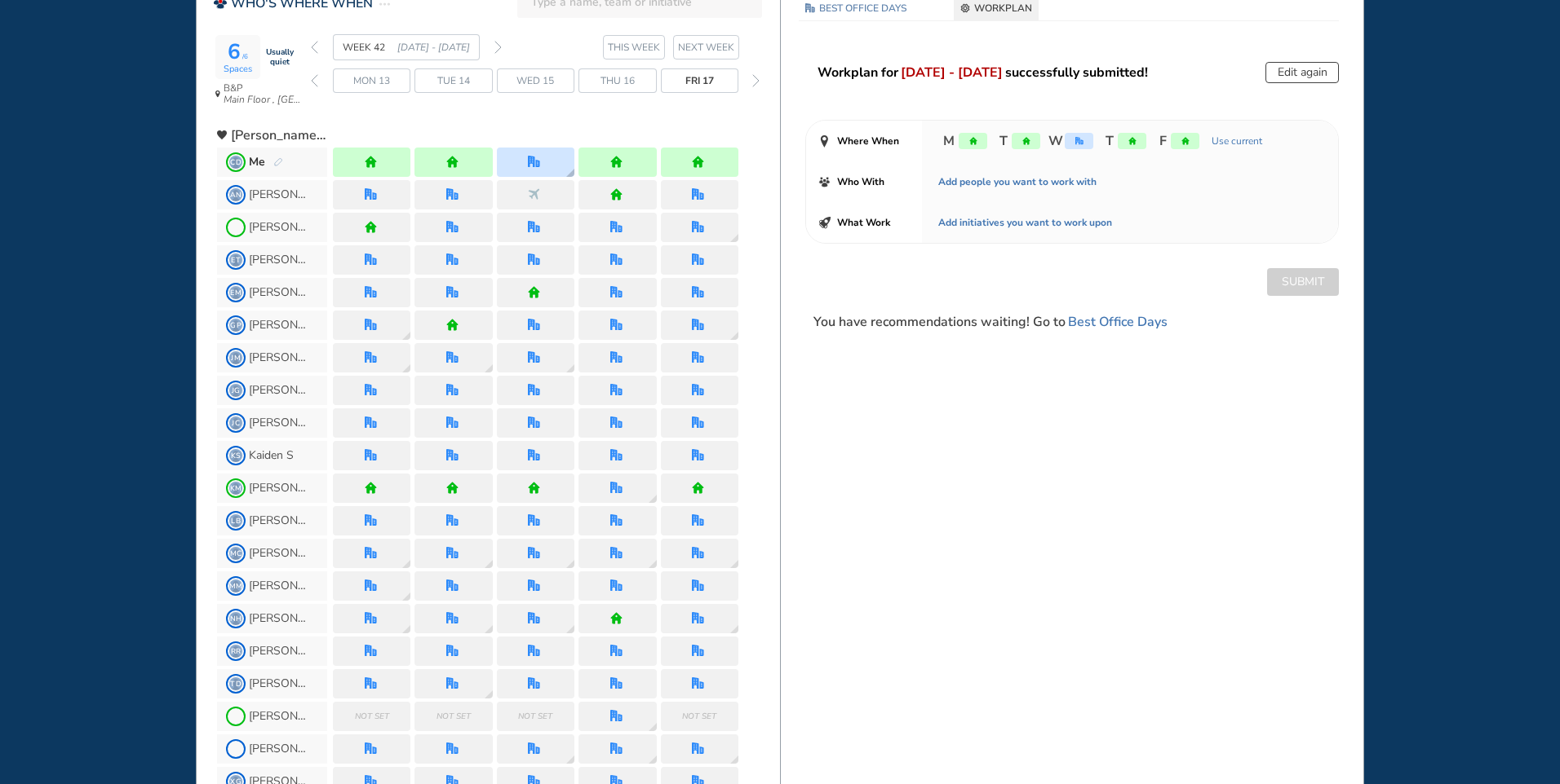
click at [531, 171] on div at bounding box center [535, 162] width 78 height 29
